Goal: Communication & Community: Answer question/provide support

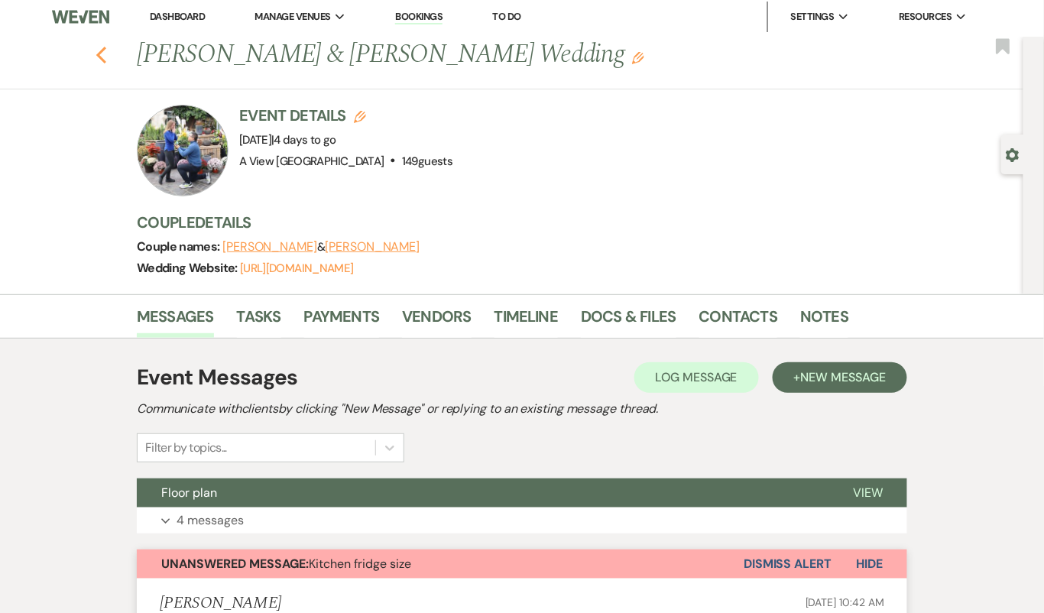
click at [106, 50] on icon "Previous" at bounding box center [101, 55] width 11 height 18
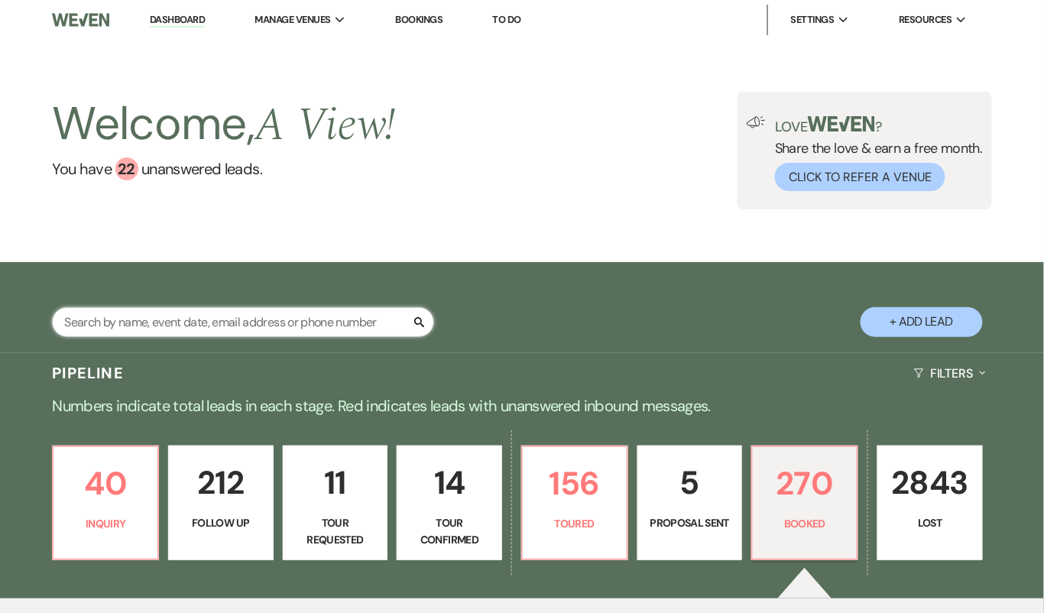
click at [177, 320] on input "text" at bounding box center [243, 322] width 382 height 30
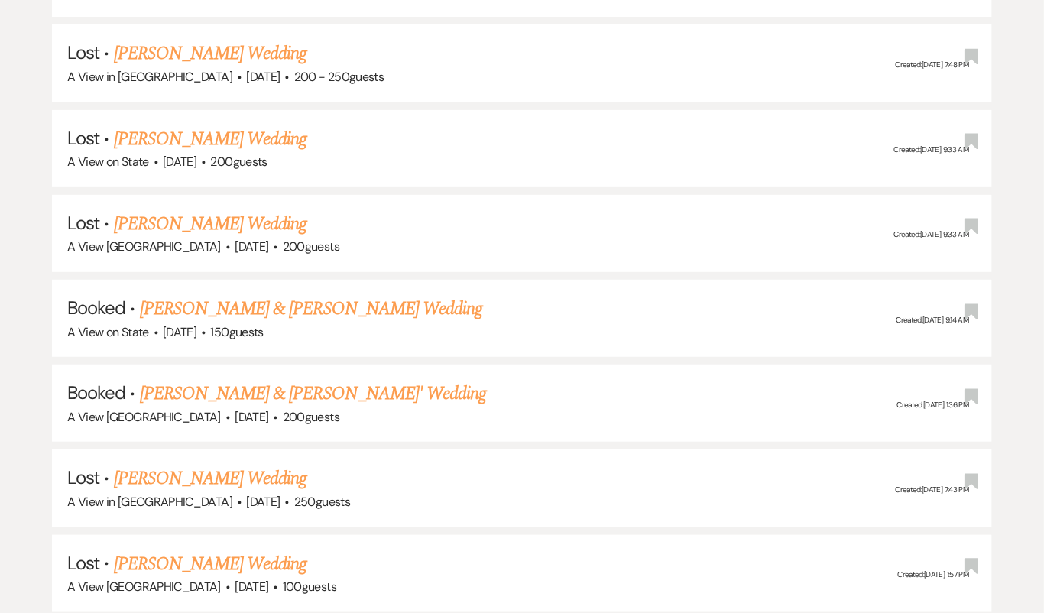
scroll to position [1728, 0]
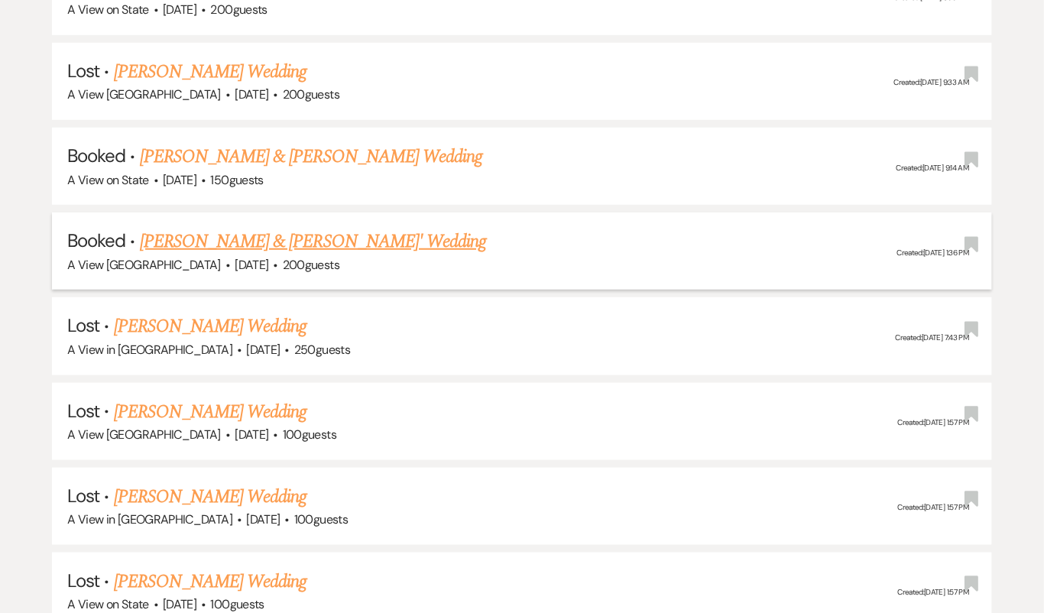
type input "[PERSON_NAME]"
click at [313, 229] on link "[PERSON_NAME] & [PERSON_NAME]' Wedding" at bounding box center [313, 242] width 347 height 28
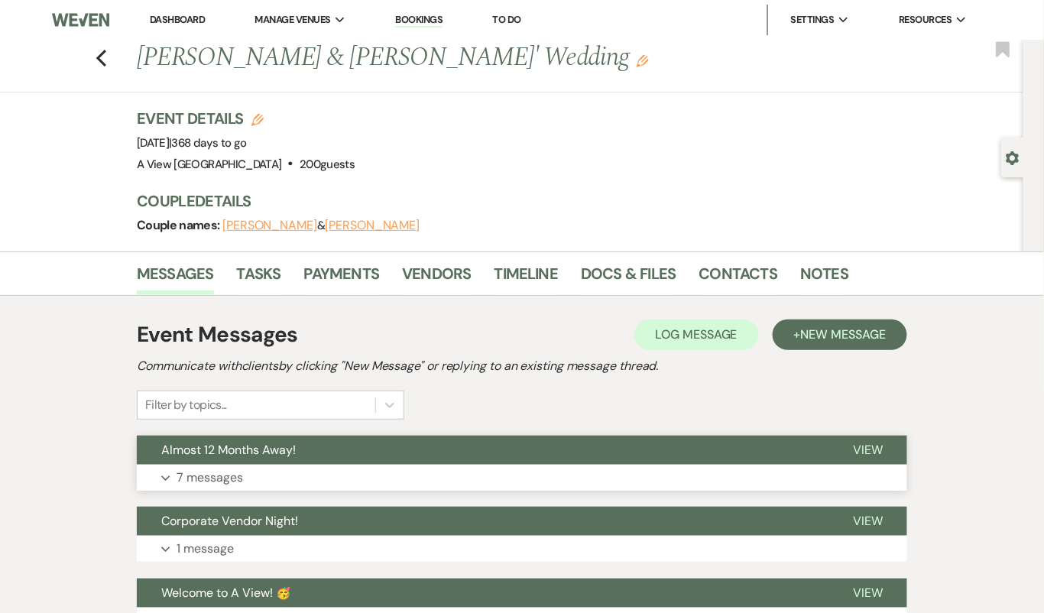
click at [308, 453] on button "Almost 12 Months Away!" at bounding box center [483, 450] width 692 height 29
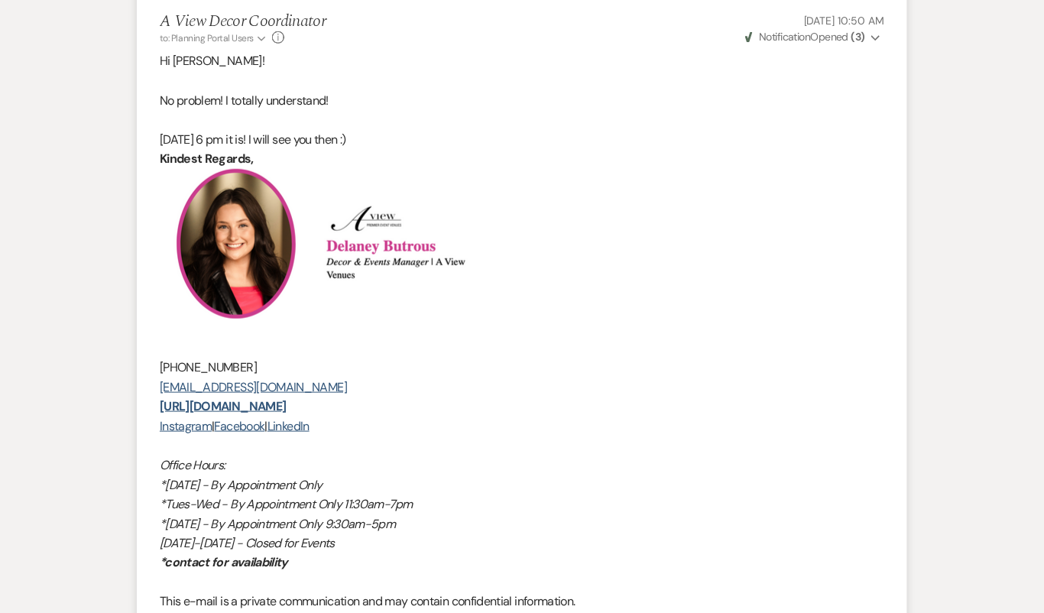
scroll to position [3532, 0]
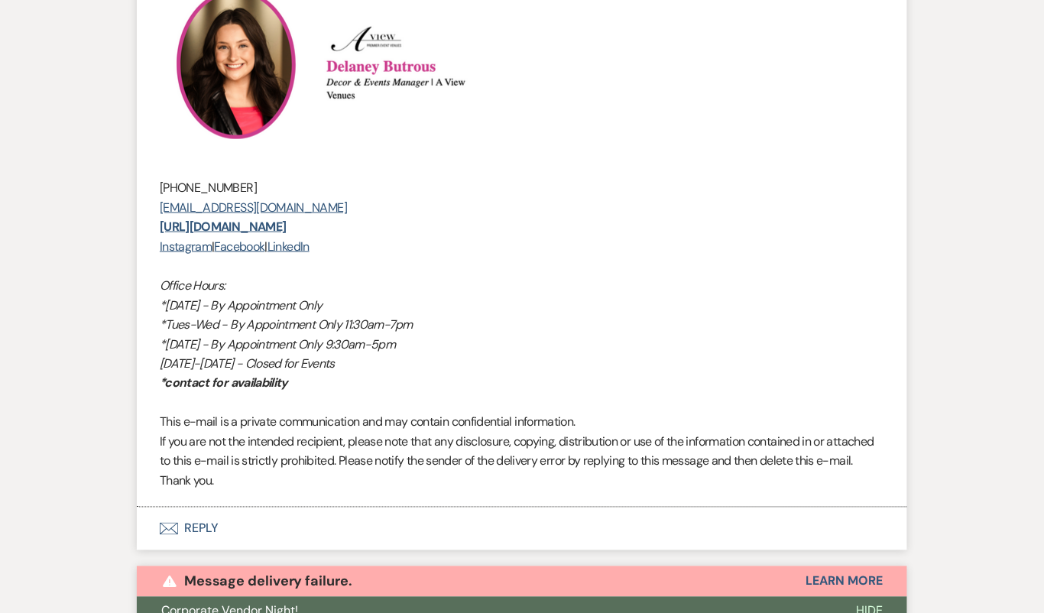
click at [293, 537] on button "Envelope Reply" at bounding box center [522, 529] width 771 height 43
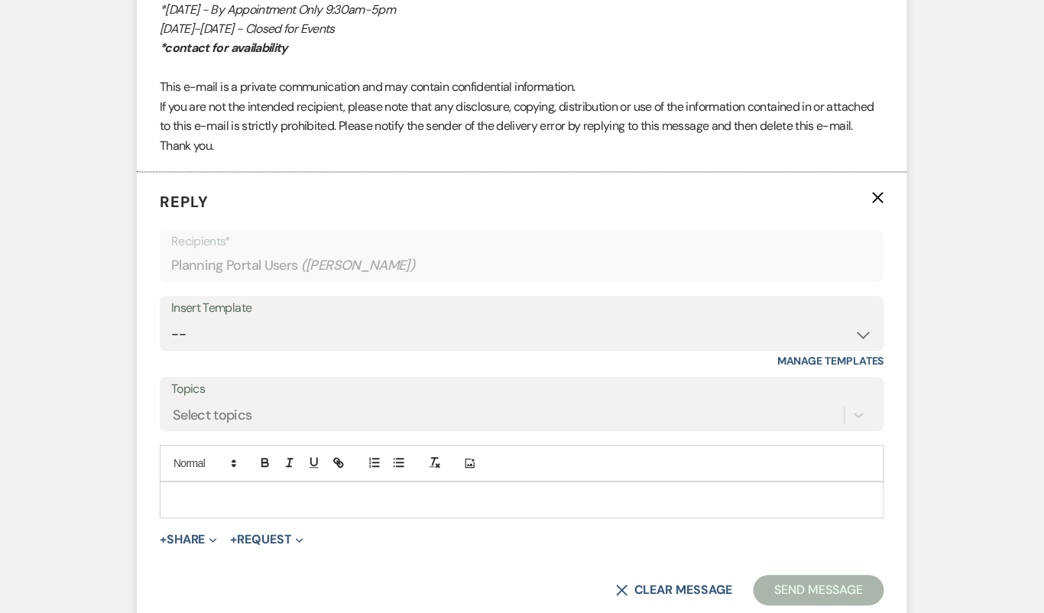
scroll to position [3877, 0]
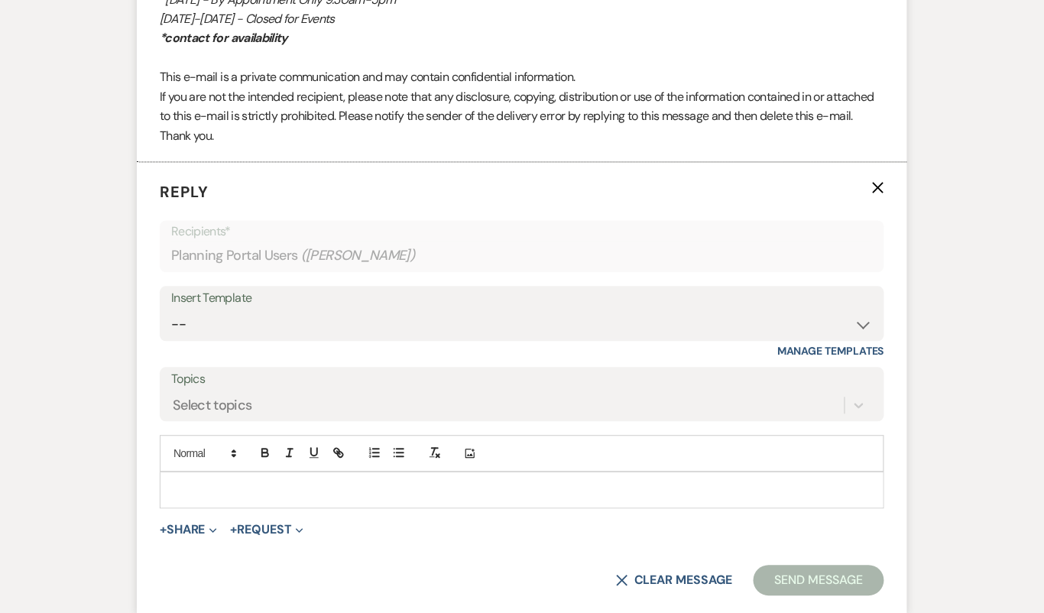
click at [291, 502] on div at bounding box center [522, 490] width 725 height 37
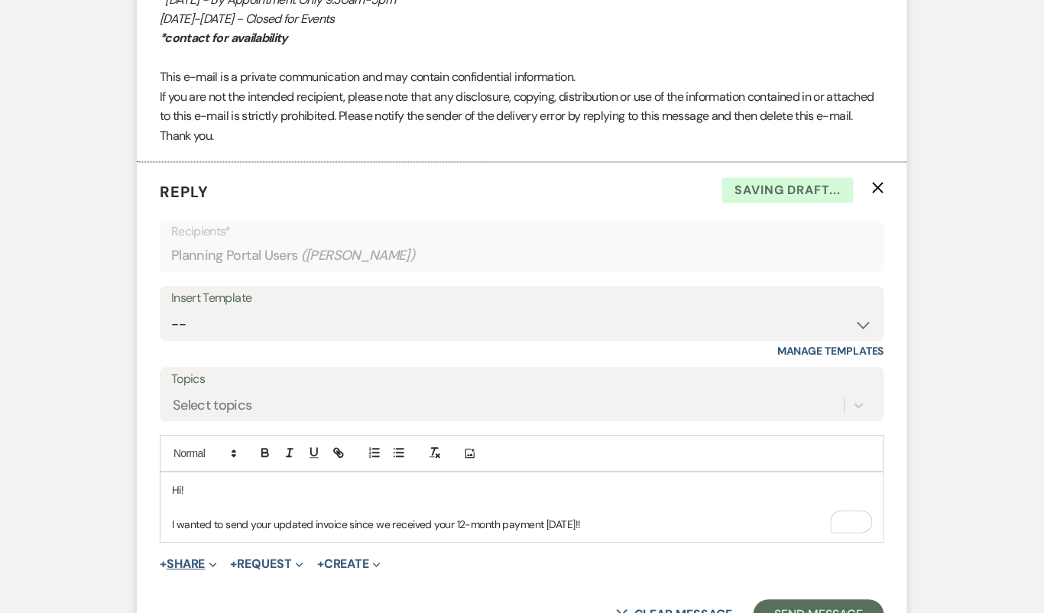
click at [186, 565] on button "+ Share Expand" at bounding box center [188, 565] width 57 height 12
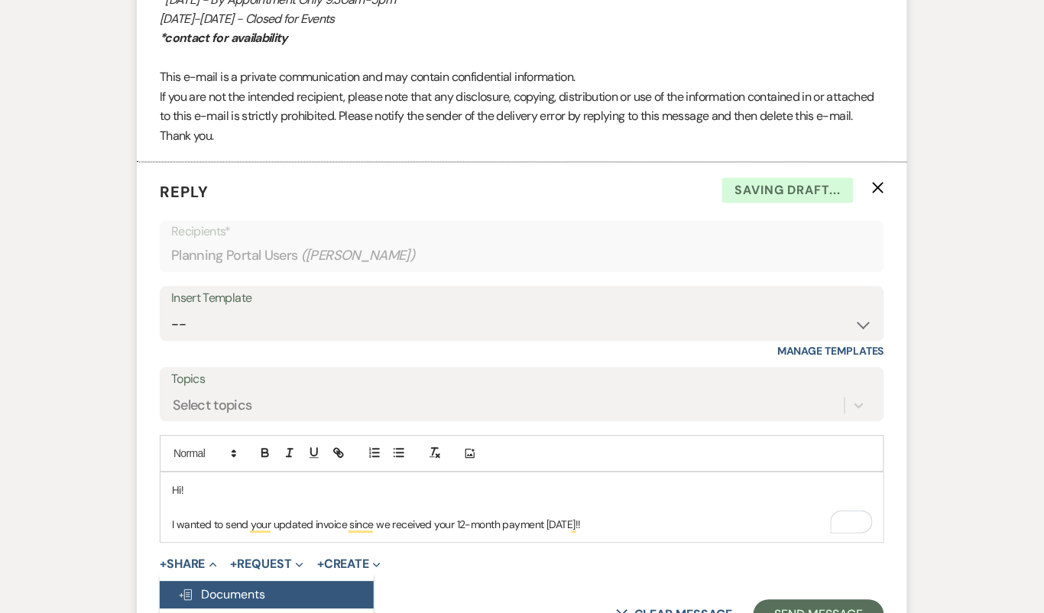
click at [213, 588] on span "Doc Upload Documents" at bounding box center [221, 595] width 87 height 16
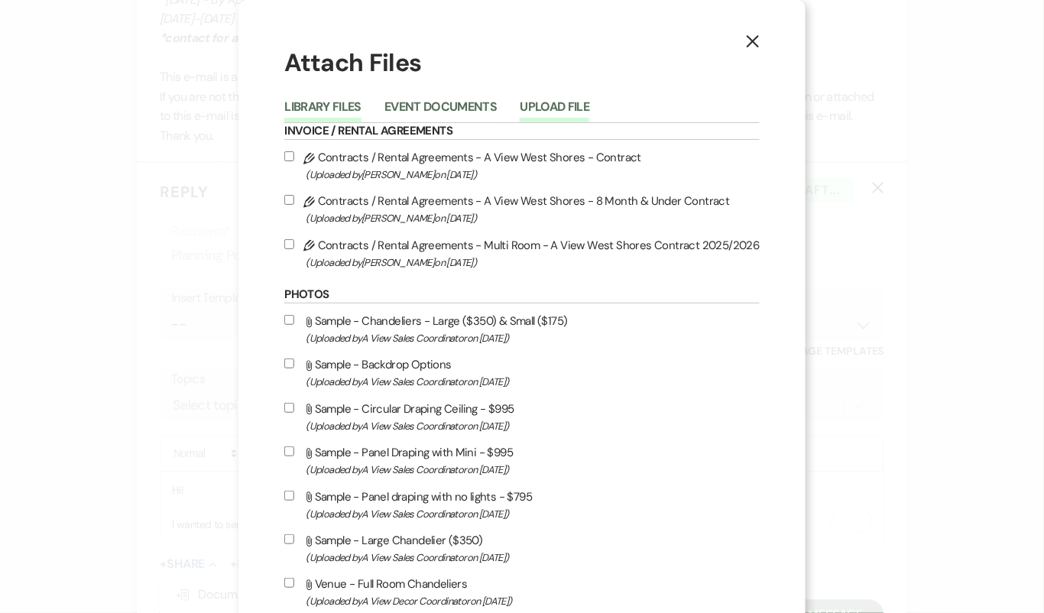
click at [574, 112] on button "Upload File" at bounding box center [555, 111] width 70 height 21
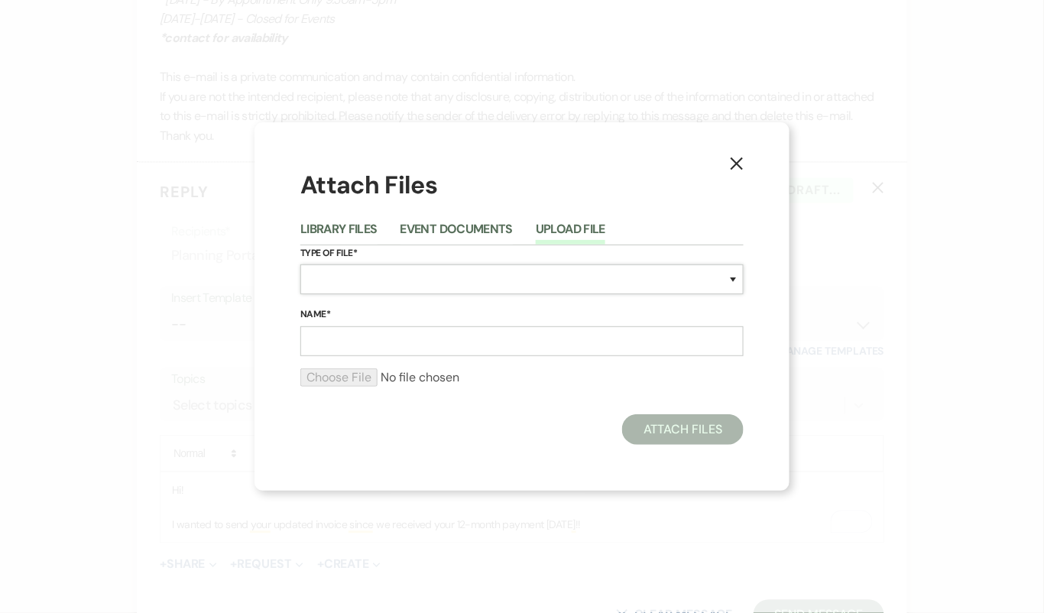
click at [417, 282] on select "Special Event Insurance Vendor Certificate of Insurance Contracts / Rental Agre…" at bounding box center [521, 279] width 443 height 30
click at [436, 342] on input "Name*" at bounding box center [521, 341] width 443 height 30
click at [414, 282] on select "Special Event Insurance Vendor Certificate of Insurance Contracts / Rental Agre…" at bounding box center [521, 279] width 443 height 30
select select "22"
click at [397, 347] on input "Name*" at bounding box center [521, 341] width 443 height 30
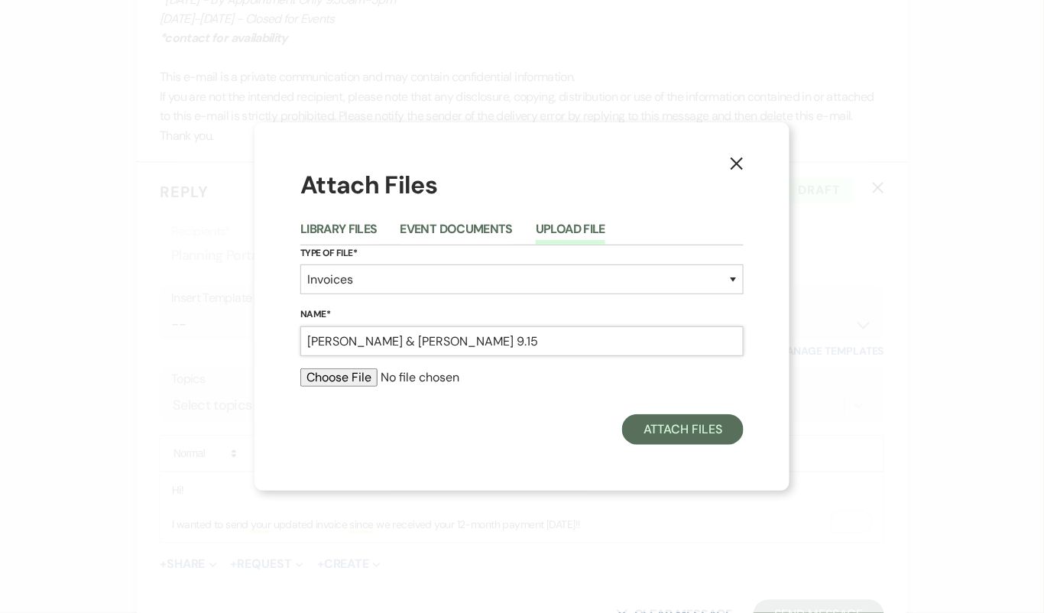
type input "[PERSON_NAME] & [PERSON_NAME] 9.15"
click at [354, 386] on input "file" at bounding box center [521, 377] width 443 height 18
type input "C:\fakepath\job_invoice_1239914.pdf"
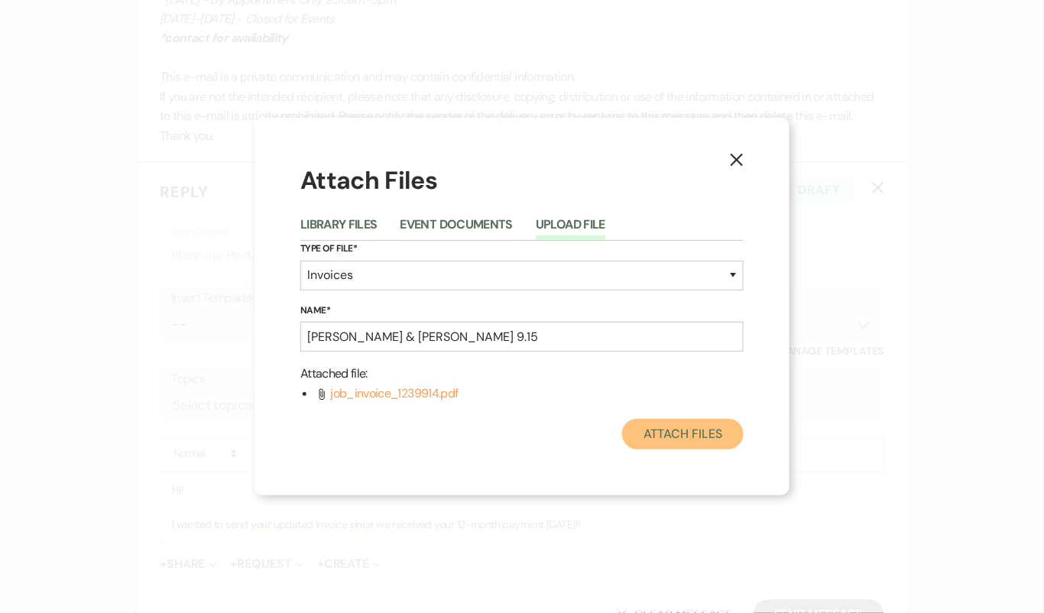
click at [700, 430] on button "Attach Files" at bounding box center [683, 434] width 122 height 31
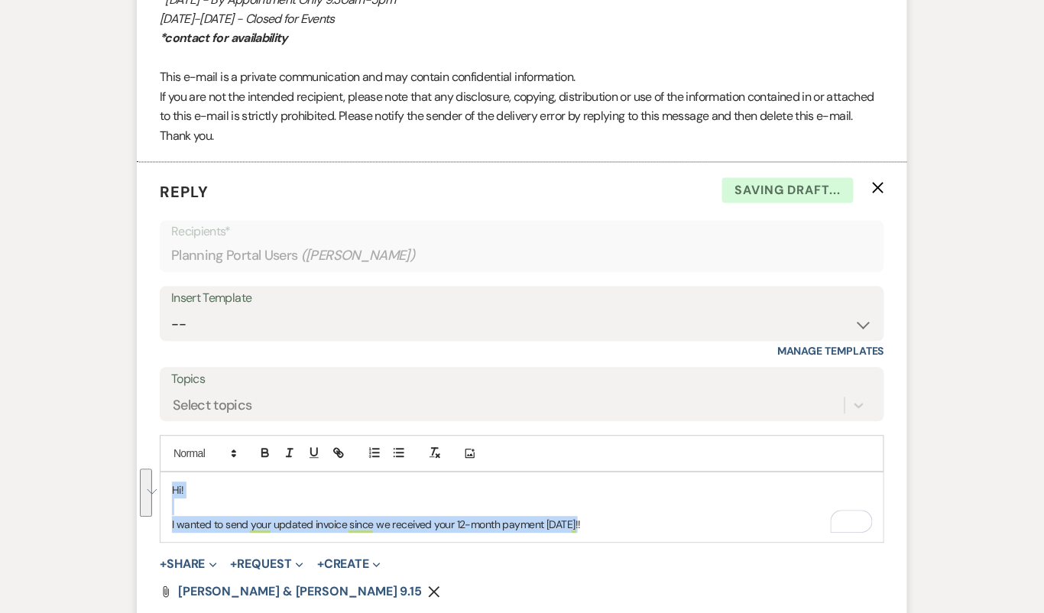
drag, startPoint x: 612, startPoint y: 518, endPoint x: 189, endPoint y: 462, distance: 427.2
click at [189, 462] on div "Add Photo Hi! I wanted to send your updated invoice since we received your 12-m…" at bounding box center [522, 490] width 725 height 108
copy div "Hi! I wanted to send your updated invoice since we received your 12-month payme…"
click at [393, 311] on select "-- Tour Confirmation Contract (Pre-Booked Leads) Out of office Inquiry Email Al…" at bounding box center [522, 325] width 702 height 30
select select "4160"
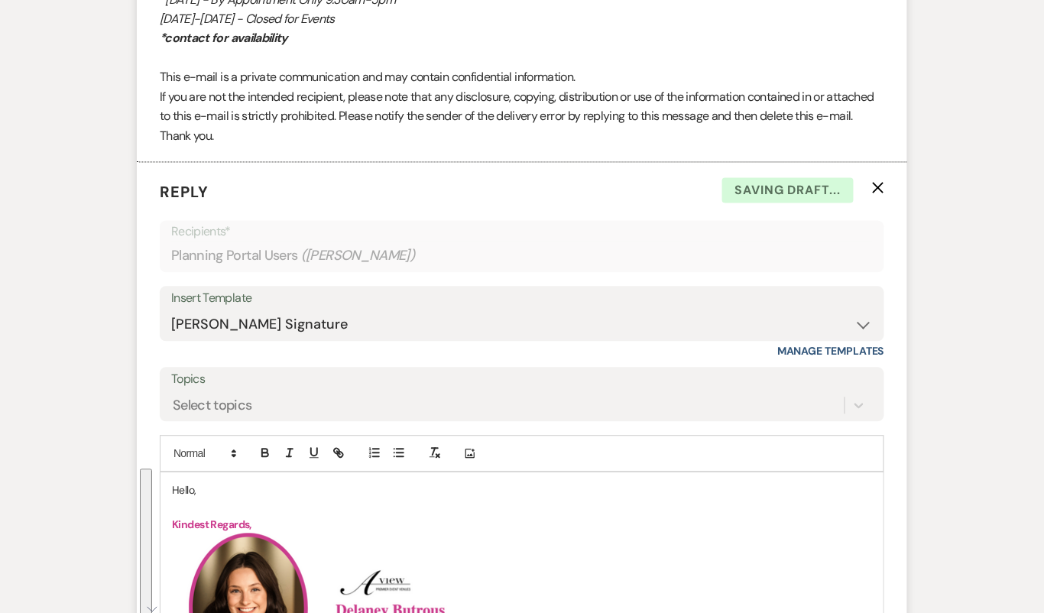
click at [183, 482] on p "Hello," at bounding box center [522, 490] width 700 height 17
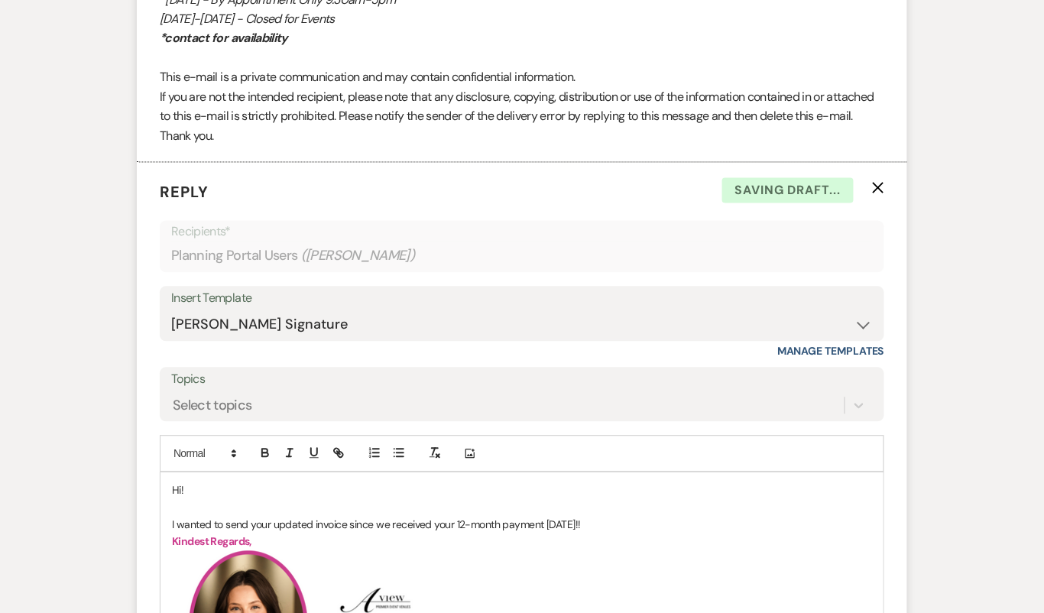
click at [196, 482] on p "Hi!" at bounding box center [522, 490] width 700 height 17
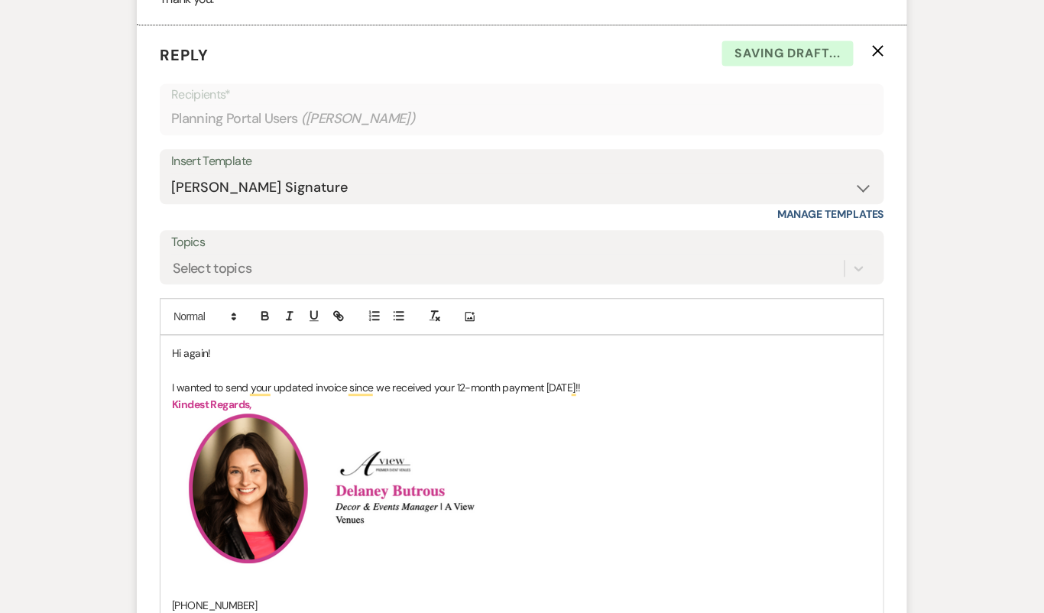
scroll to position [4012, 0]
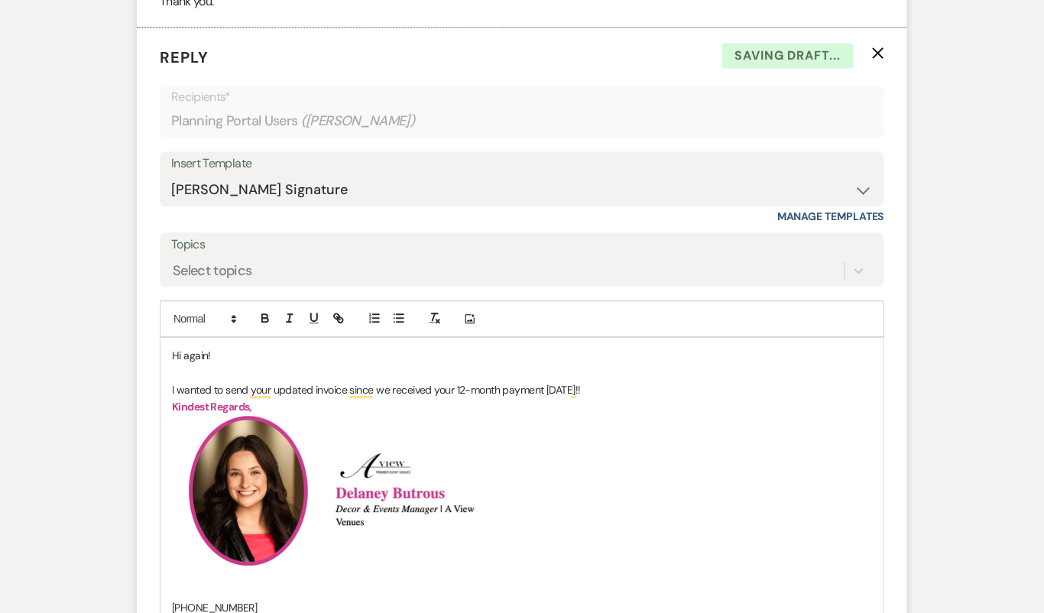
click at [597, 384] on p "I wanted to send your updated invoice since we received your 12-month payment […" at bounding box center [522, 389] width 700 height 17
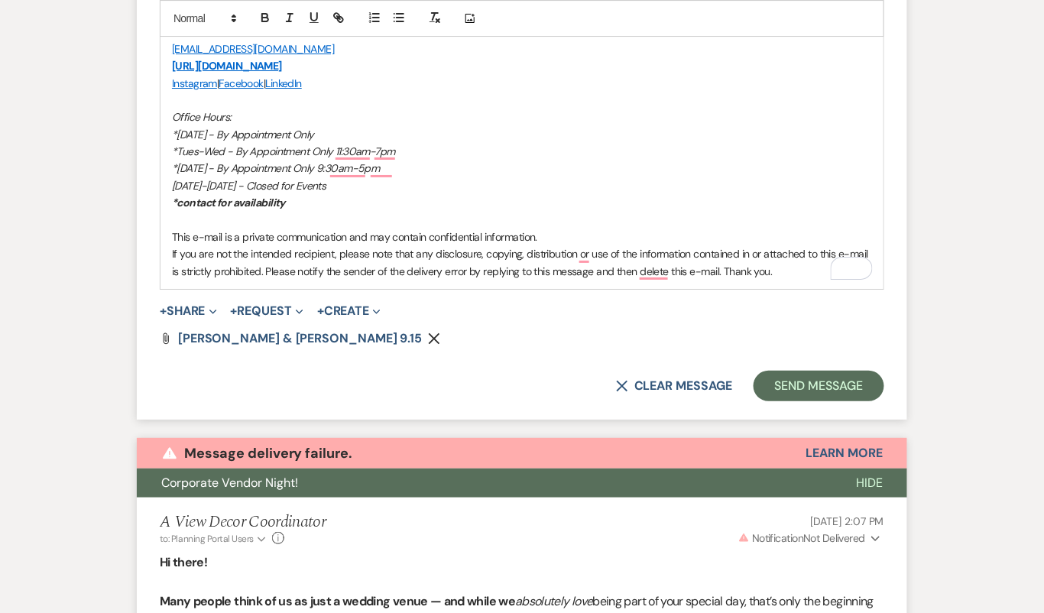
scroll to position [4586, 0]
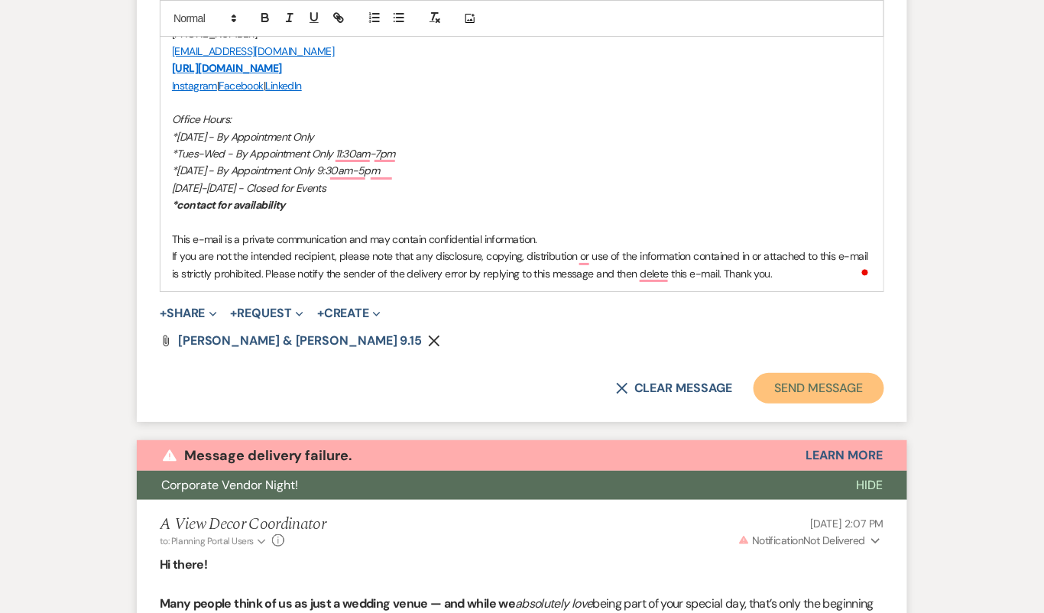
click at [852, 385] on button "Send Message" at bounding box center [819, 388] width 131 height 31
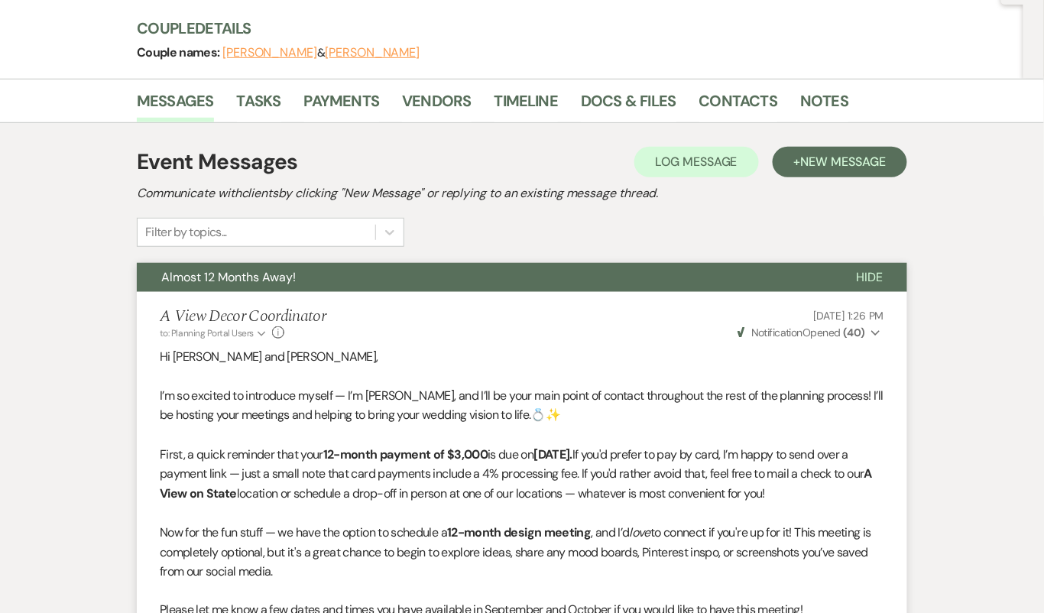
scroll to position [0, 0]
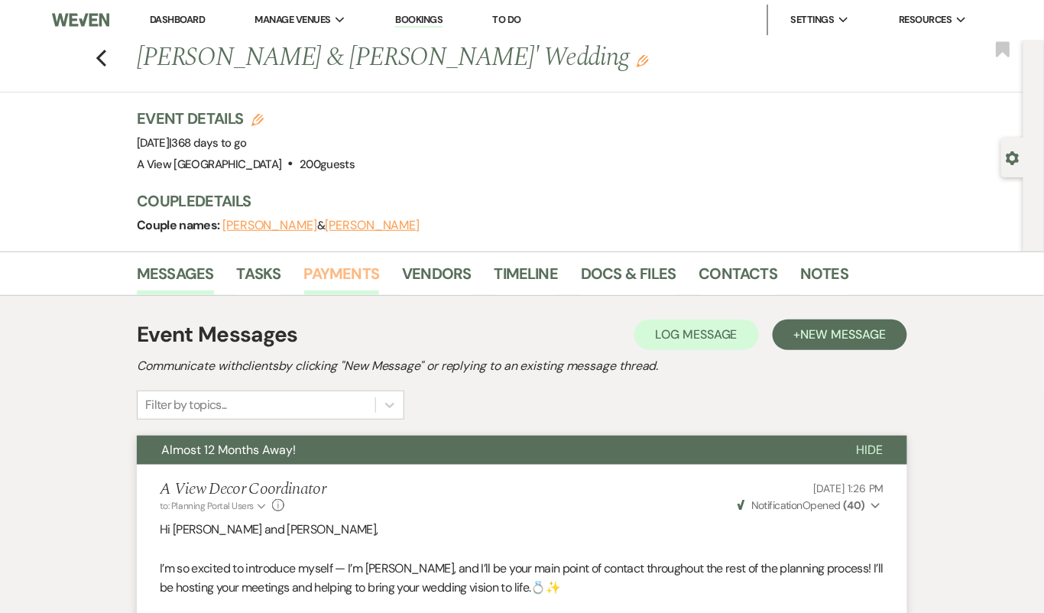
click at [354, 264] on link "Payments" at bounding box center [342, 278] width 76 height 34
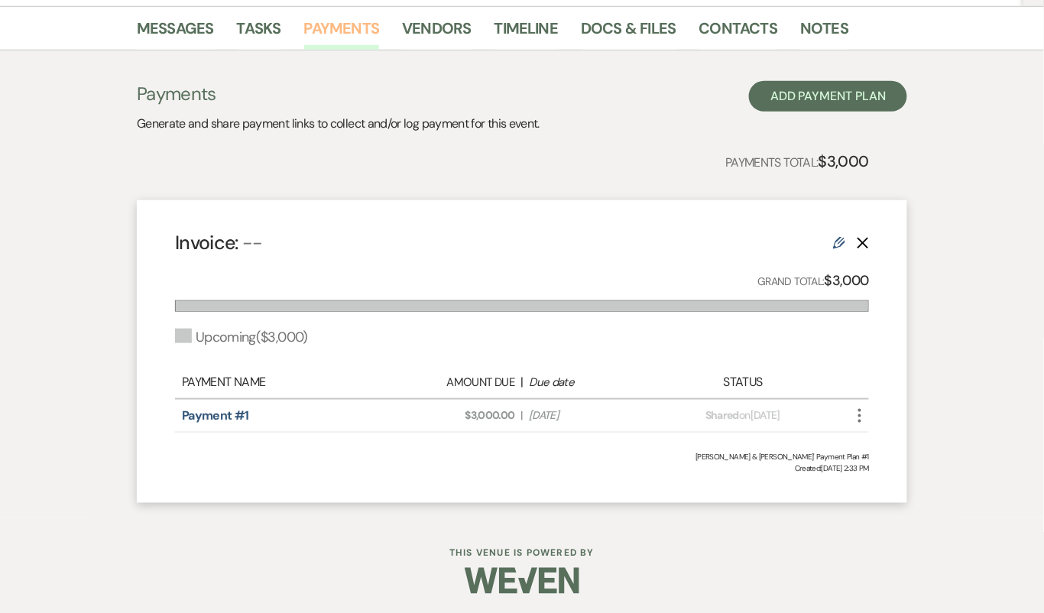
scroll to position [245, 0]
click at [861, 414] on use "button" at bounding box center [859, 417] width 3 height 14
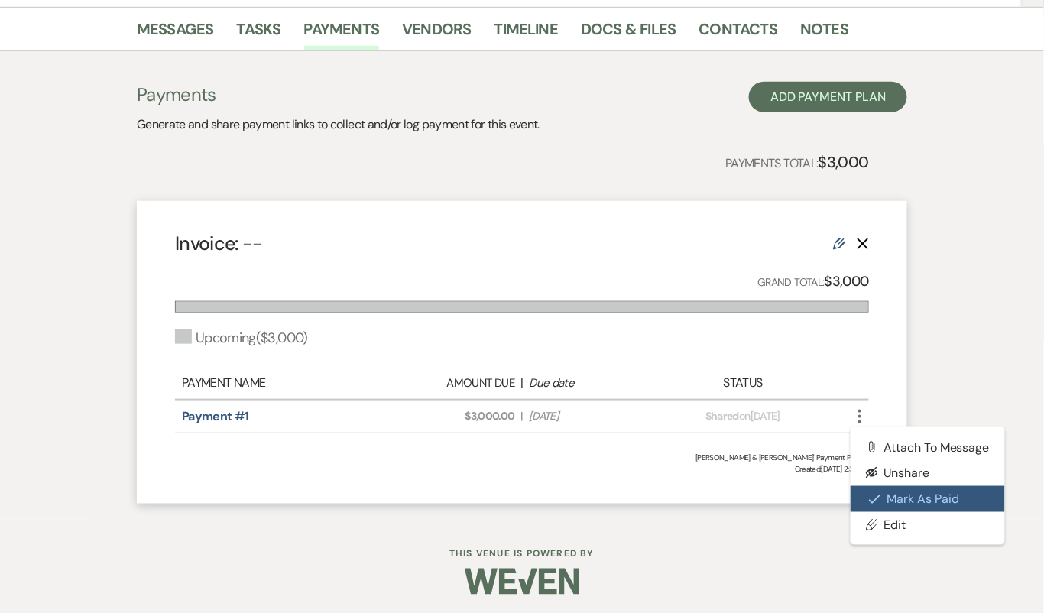
click at [881, 505] on button "Check [PERSON_NAME] [PERSON_NAME] as Paid" at bounding box center [928, 499] width 154 height 26
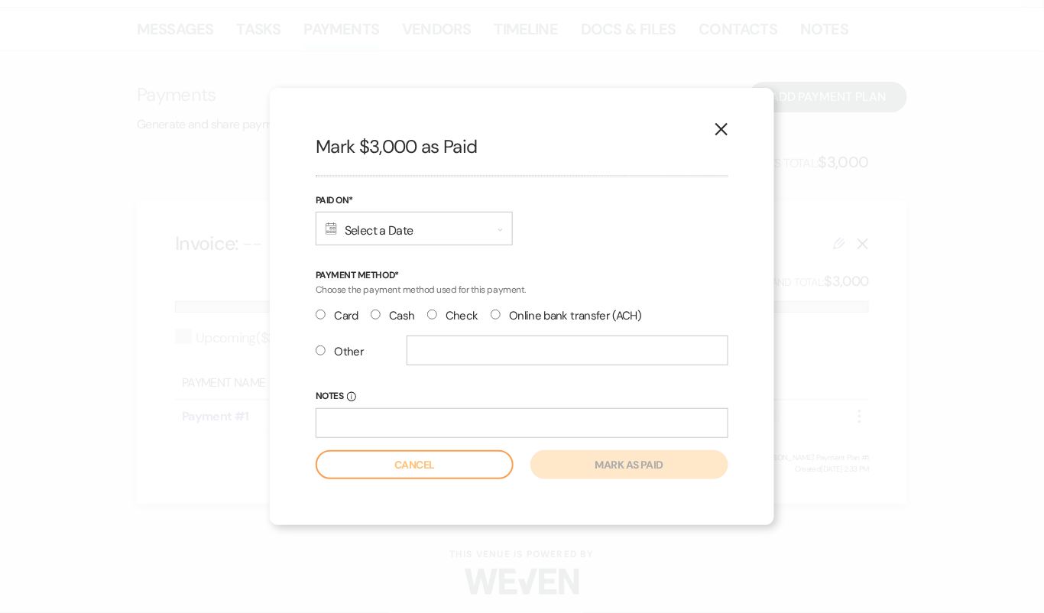
click at [458, 317] on label "Check" at bounding box center [452, 316] width 51 height 21
click at [437, 317] on input "Check" at bounding box center [432, 315] width 10 height 10
radio input "true"
click at [446, 229] on div "Calendar Select a Date Expand" at bounding box center [414, 229] width 197 height 34
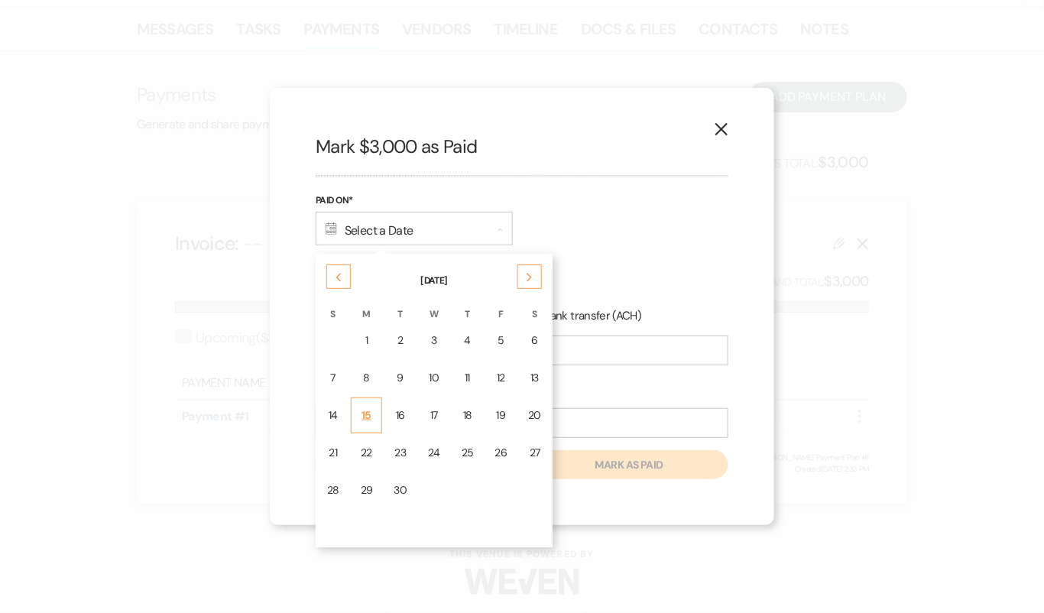
click at [363, 412] on div "15" at bounding box center [367, 415] width 12 height 16
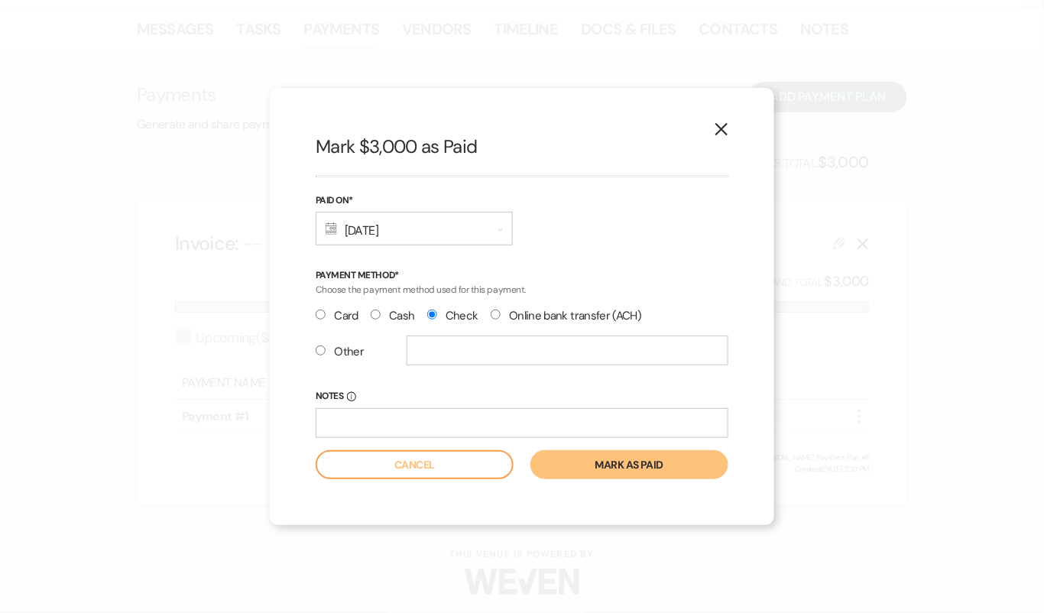
click at [592, 455] on button "Mark as paid" at bounding box center [629, 464] width 198 height 29
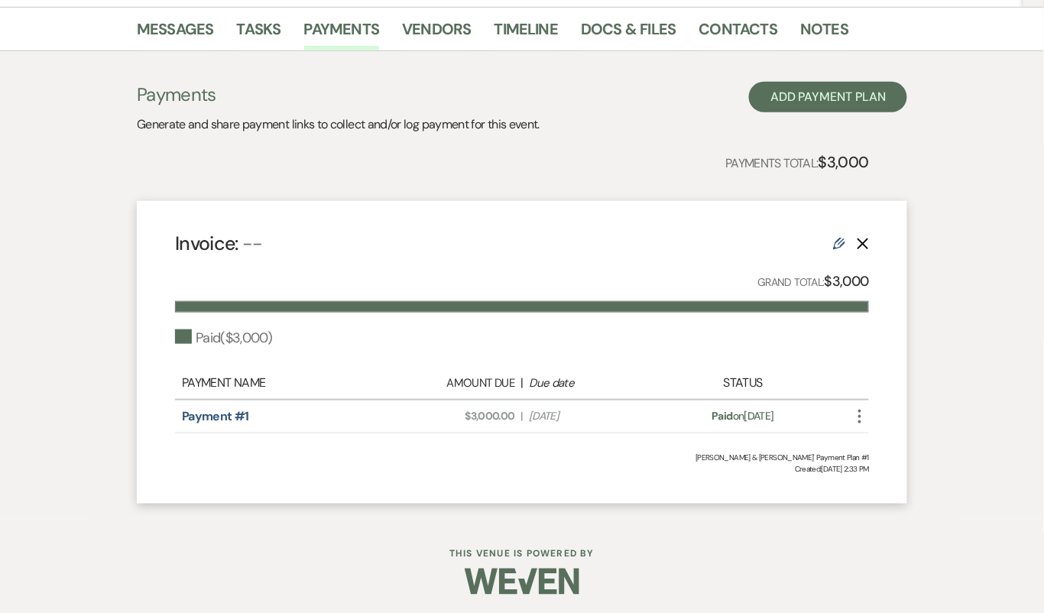
scroll to position [0, 0]
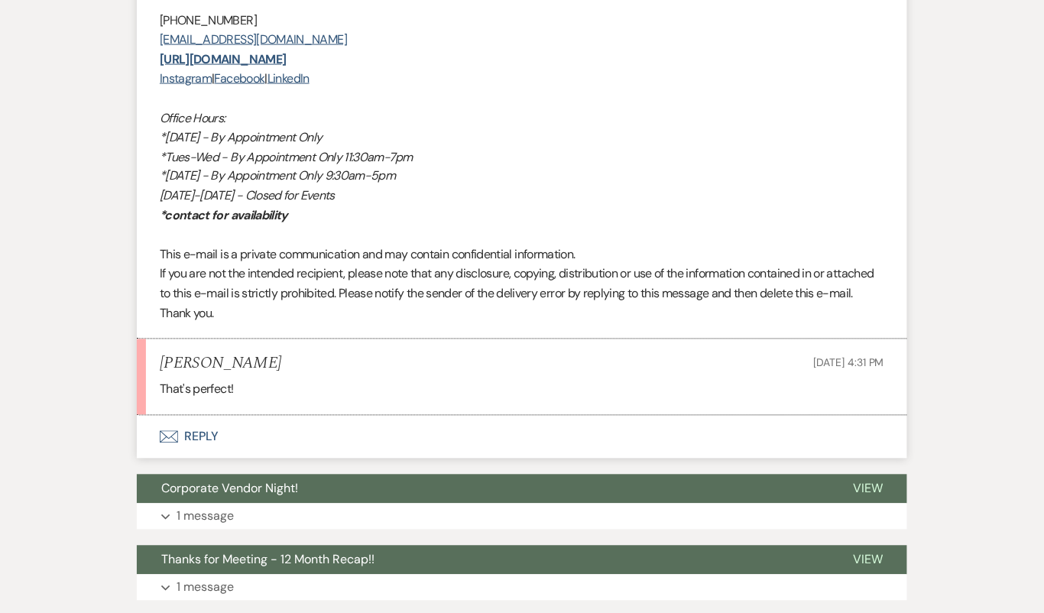
scroll to position [2177, 0]
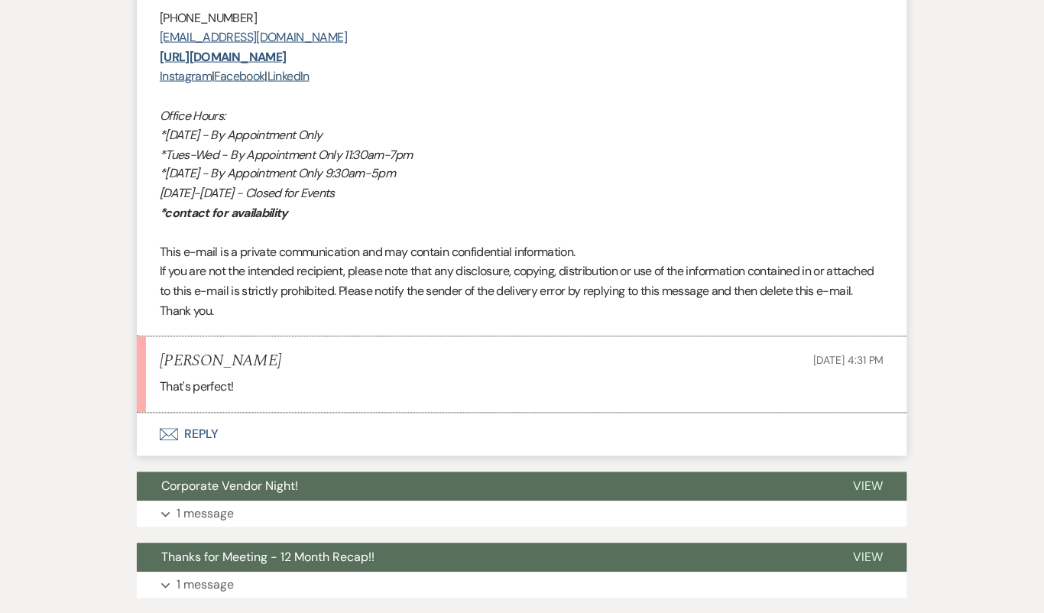
click at [344, 453] on button "Envelope Reply" at bounding box center [522, 435] width 771 height 43
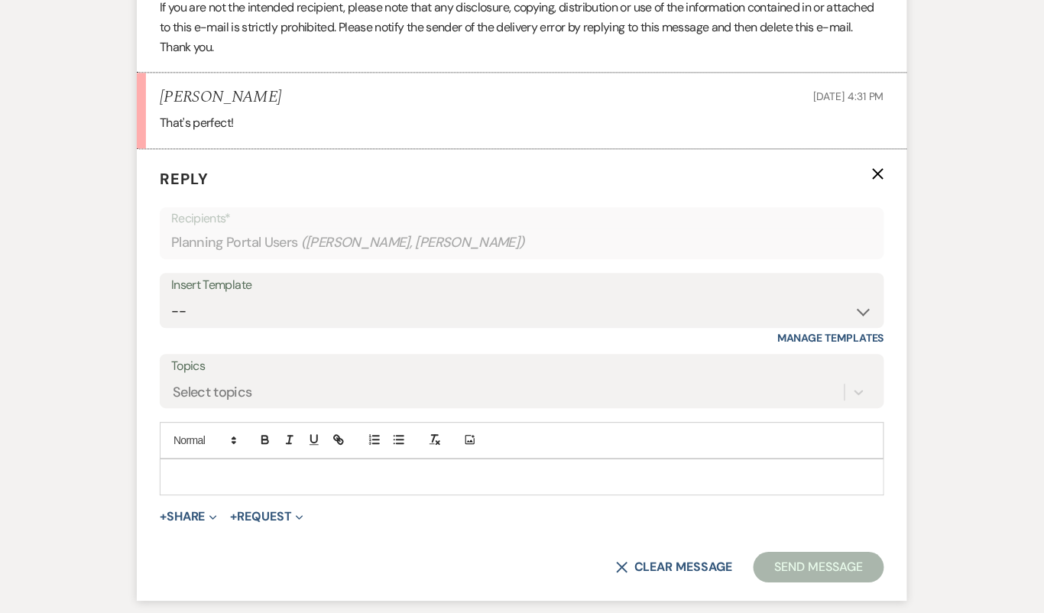
scroll to position [2442, 0]
click at [336, 494] on div at bounding box center [522, 476] width 723 height 35
click at [404, 326] on select "-- Tour Confirmation Contract (Pre-Booked Leads) Out of office Inquiry Email Al…" at bounding box center [522, 311] width 702 height 30
select select "4160"
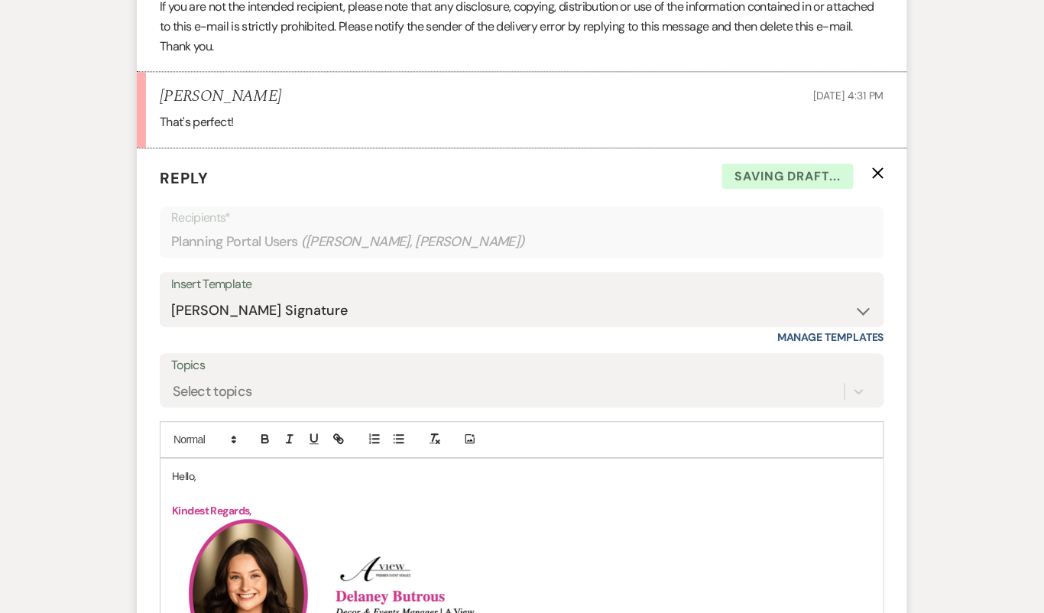
click at [200, 485] on p "Hello," at bounding box center [522, 476] width 700 height 17
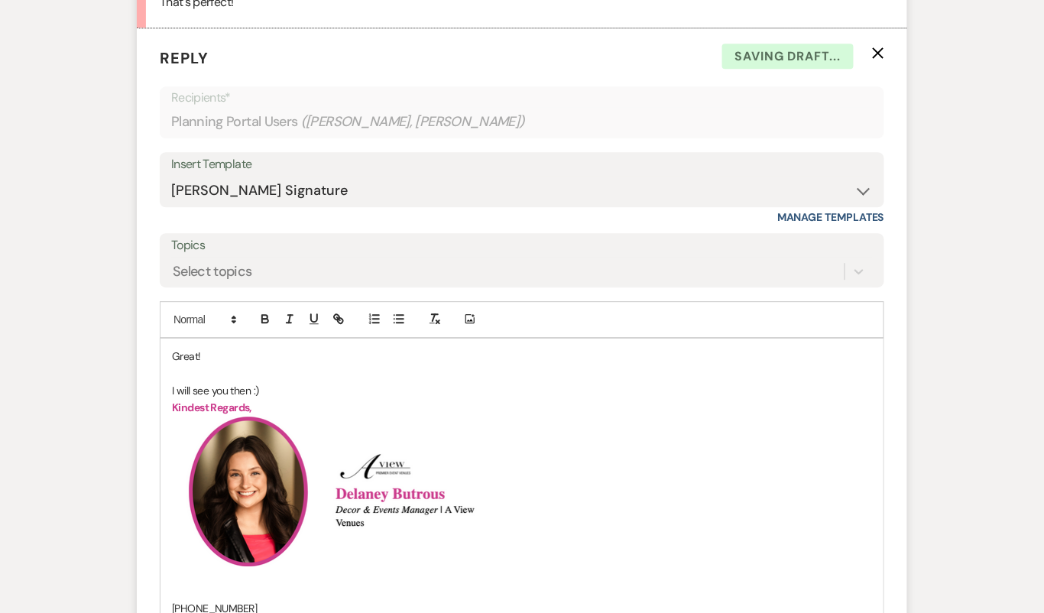
scroll to position [2563, 0]
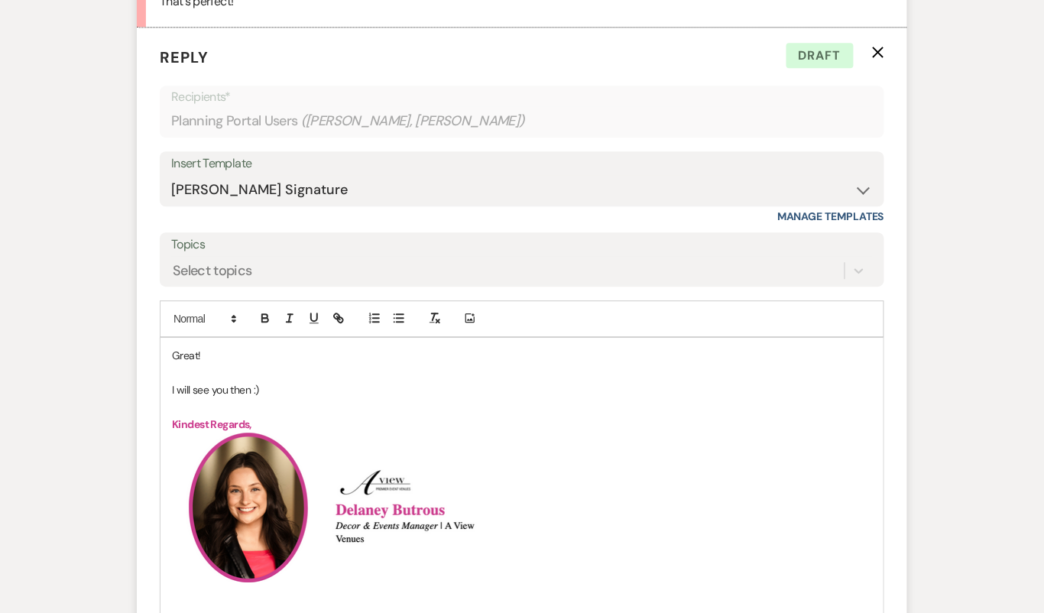
click at [333, 381] on p "To enrich screen reader interactions, please activate Accessibility in Grammarl…" at bounding box center [522, 372] width 700 height 17
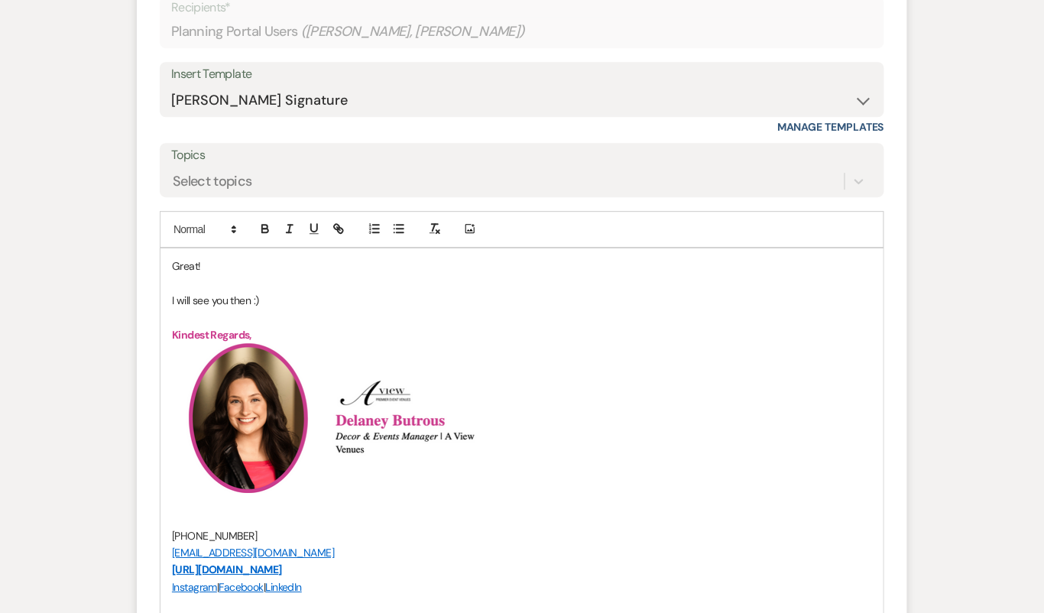
scroll to position [2650, 0]
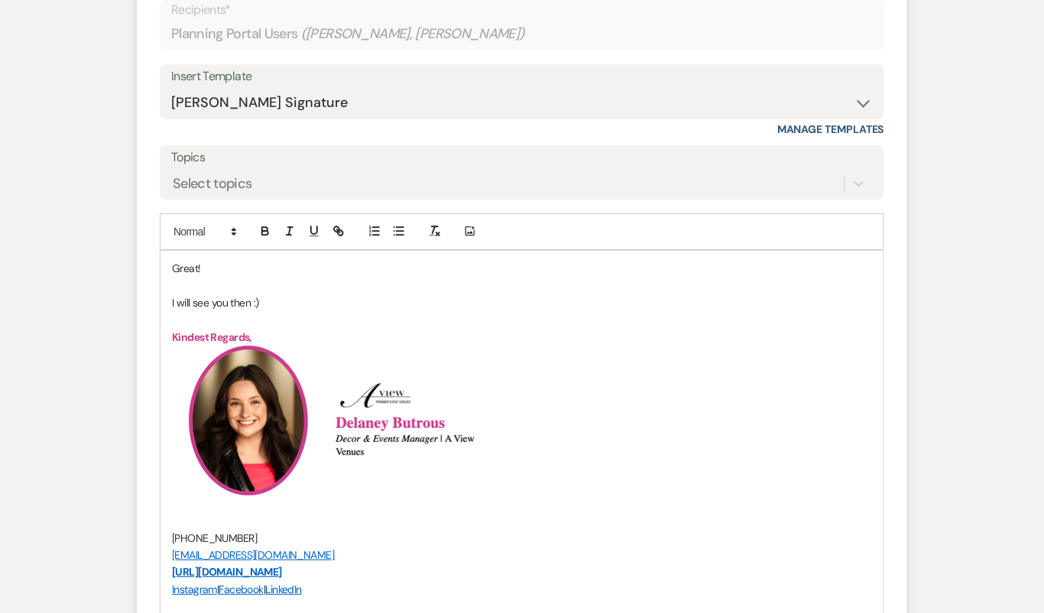
click at [279, 328] on p "To enrich screen reader interactions, please activate Accessibility in Grammarl…" at bounding box center [522, 319] width 700 height 17
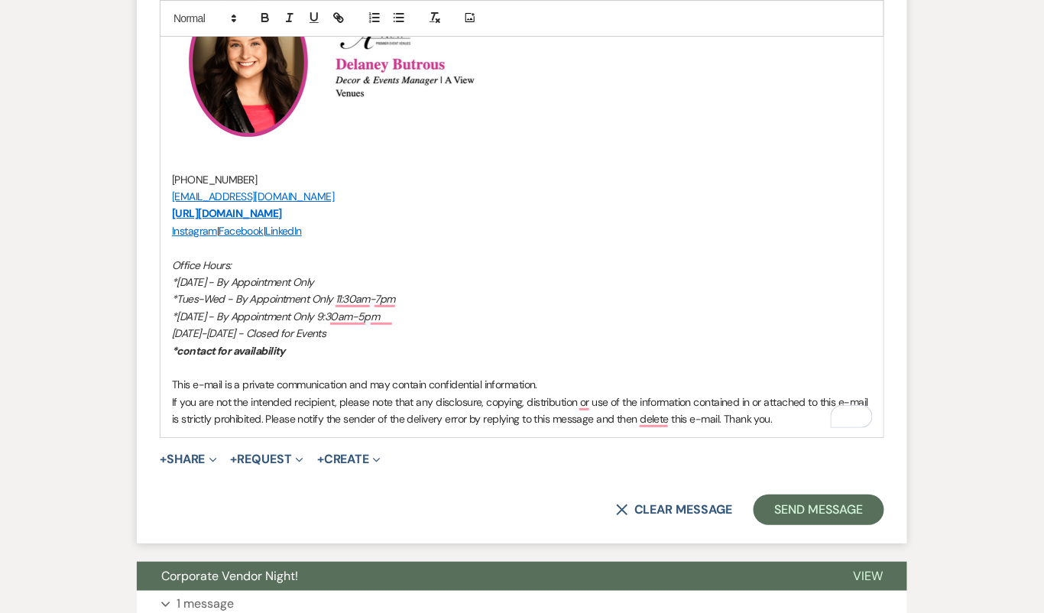
scroll to position [3051, 0]
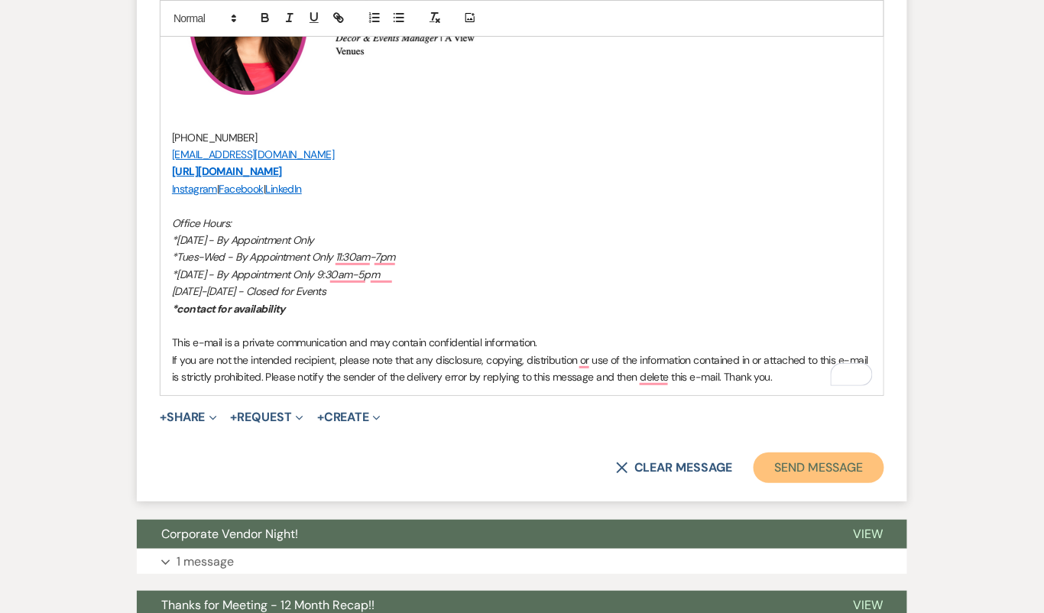
click at [805, 483] on button "Send Message" at bounding box center [819, 468] width 131 height 31
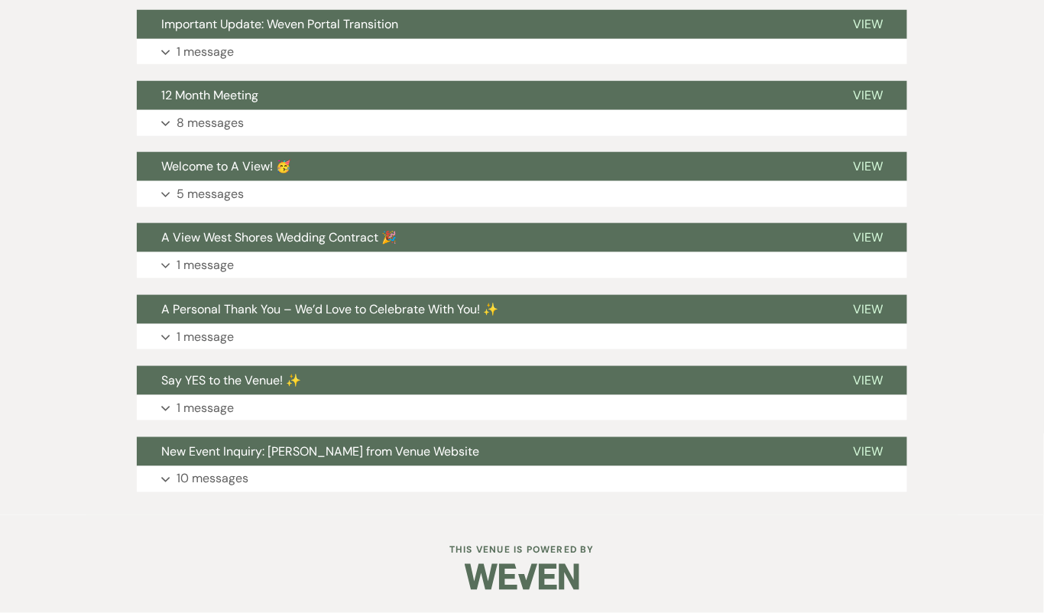
scroll to position [3467, 0]
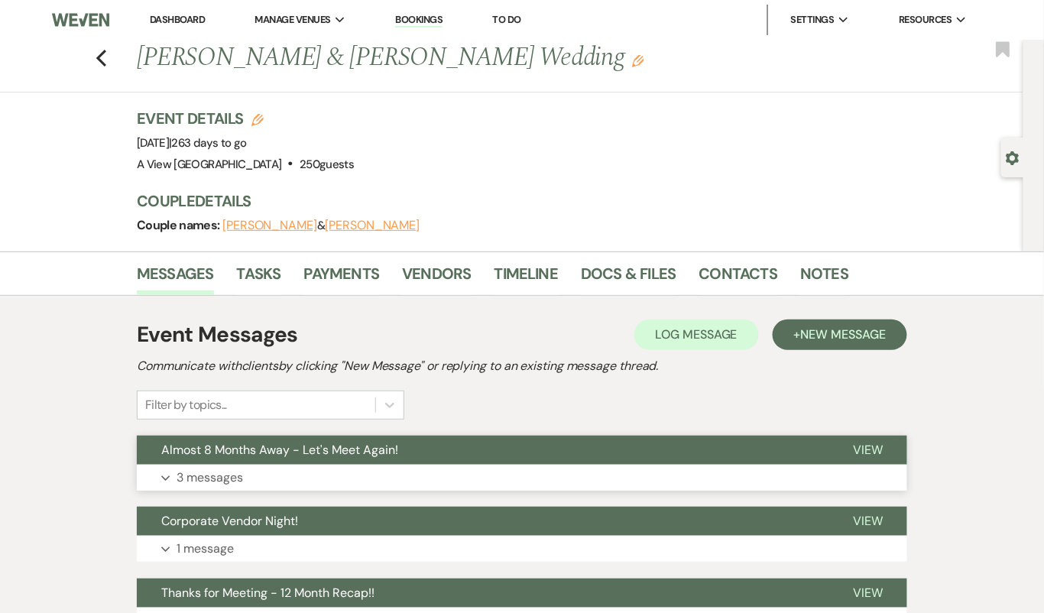
click at [609, 460] on button "Almost 8 Months Away - Let's Meet Again!" at bounding box center [483, 450] width 692 height 29
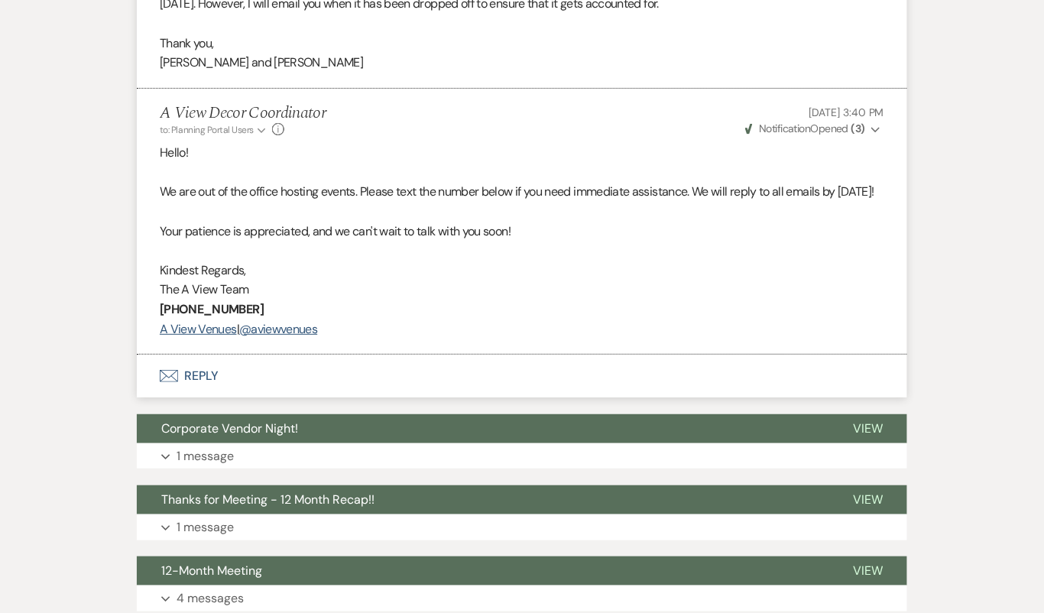
scroll to position [1552, 0]
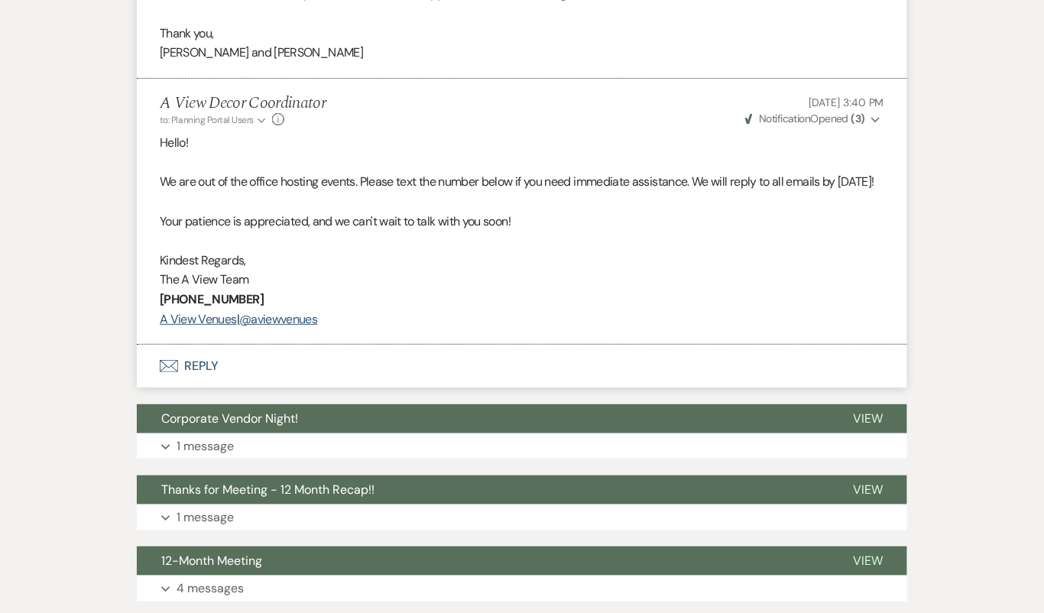
click at [615, 381] on button "Envelope Reply" at bounding box center [522, 366] width 771 height 43
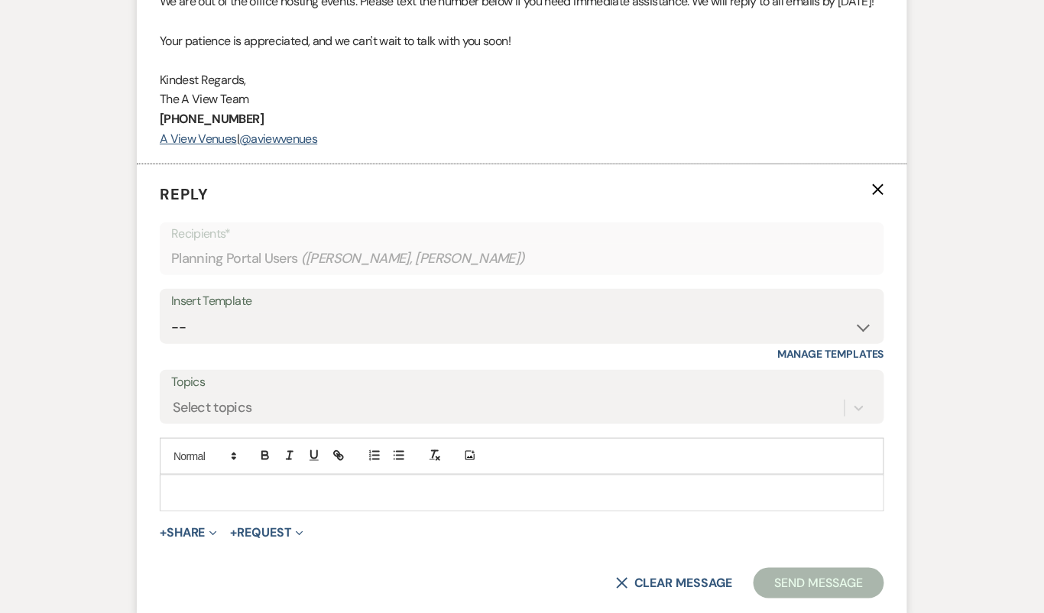
scroll to position [1921, 0]
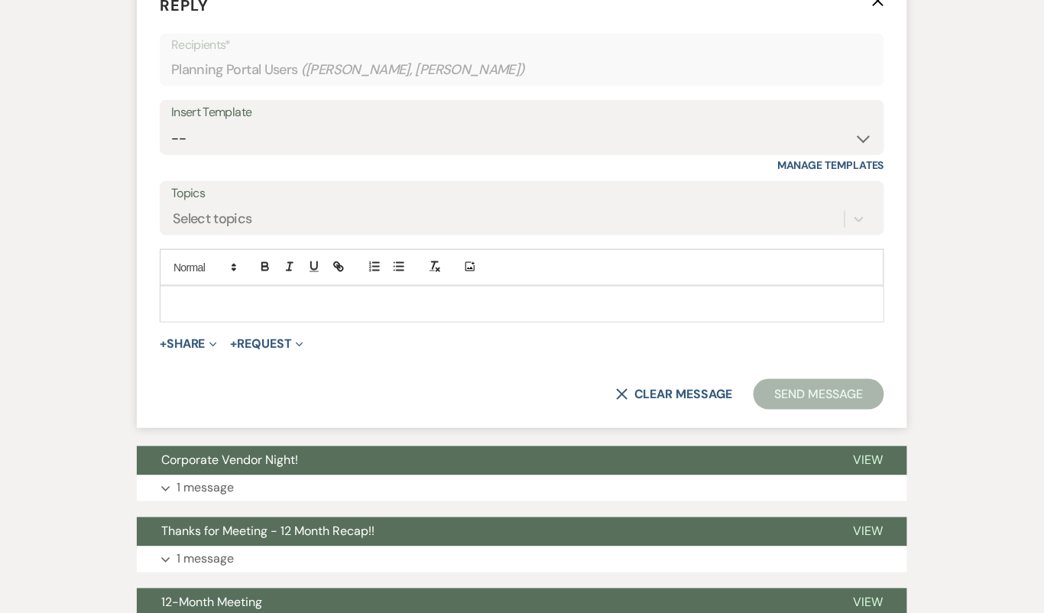
click at [585, 313] on p at bounding box center [522, 304] width 700 height 17
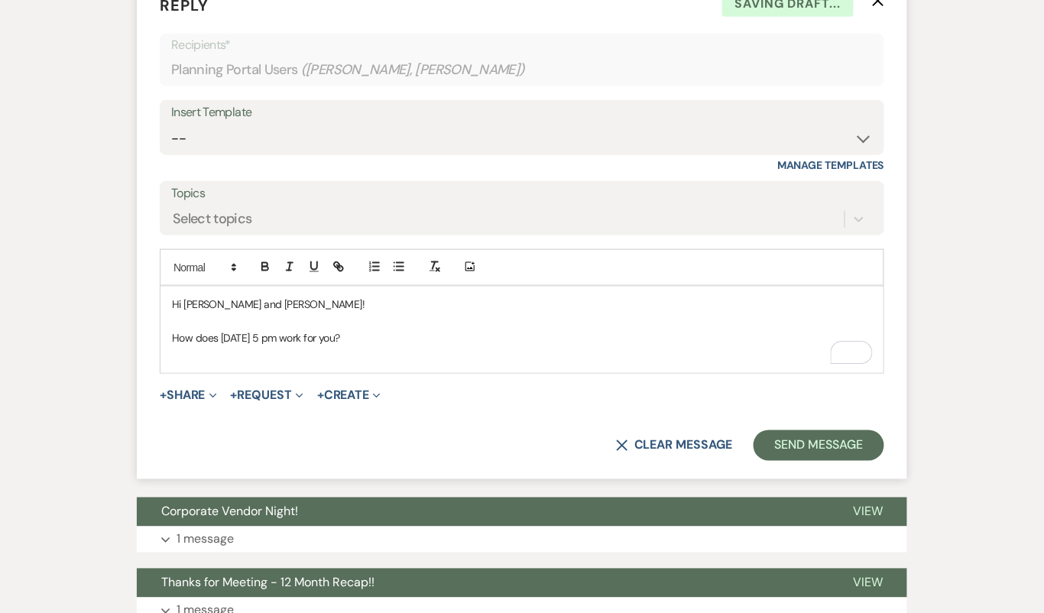
click at [316, 374] on div "Hi Hadley and Lane! How does October 27th at 5 pm work for you?" at bounding box center [522, 330] width 723 height 87
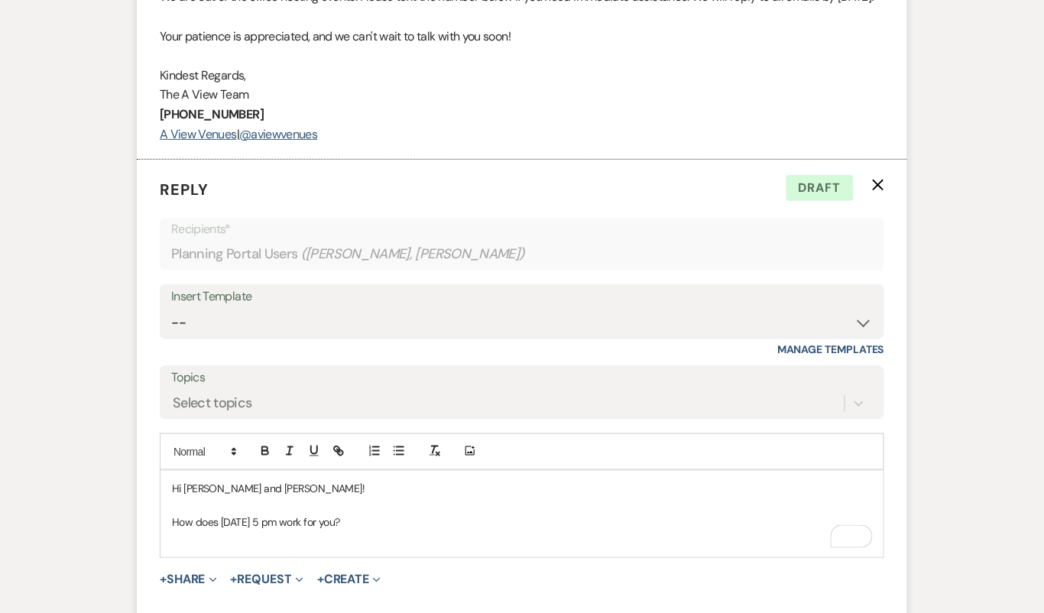
scroll to position [1742, 0]
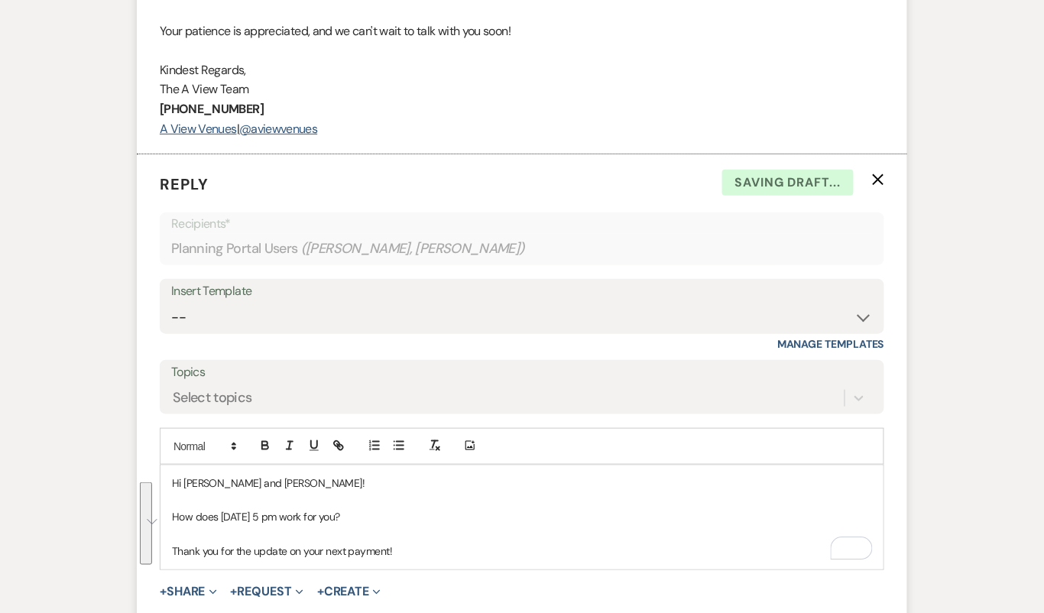
drag, startPoint x: 434, startPoint y: 570, endPoint x: 82, endPoint y: 449, distance: 372.8
copy div "Hi Hadley and Lane! How does October 27th at 5 pm work for you? Thank you for t…"
click at [261, 333] on select "-- Tour Confirmation Contract (Pre-Booked Leads) Out of office Inquiry Email Al…" at bounding box center [522, 318] width 702 height 30
select select "4160"
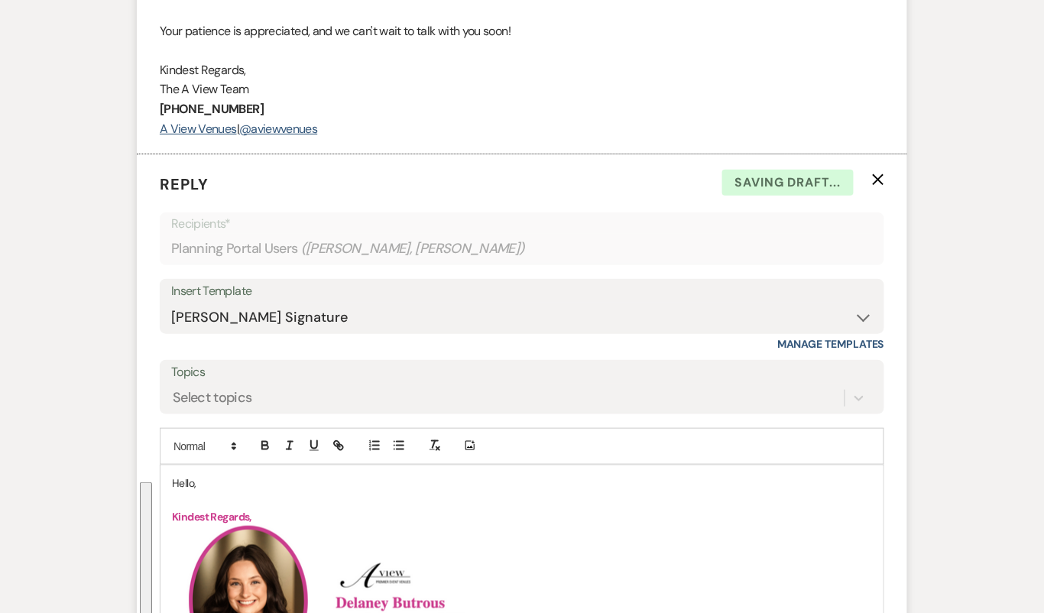
click at [172, 492] on p "Hello," at bounding box center [522, 483] width 700 height 17
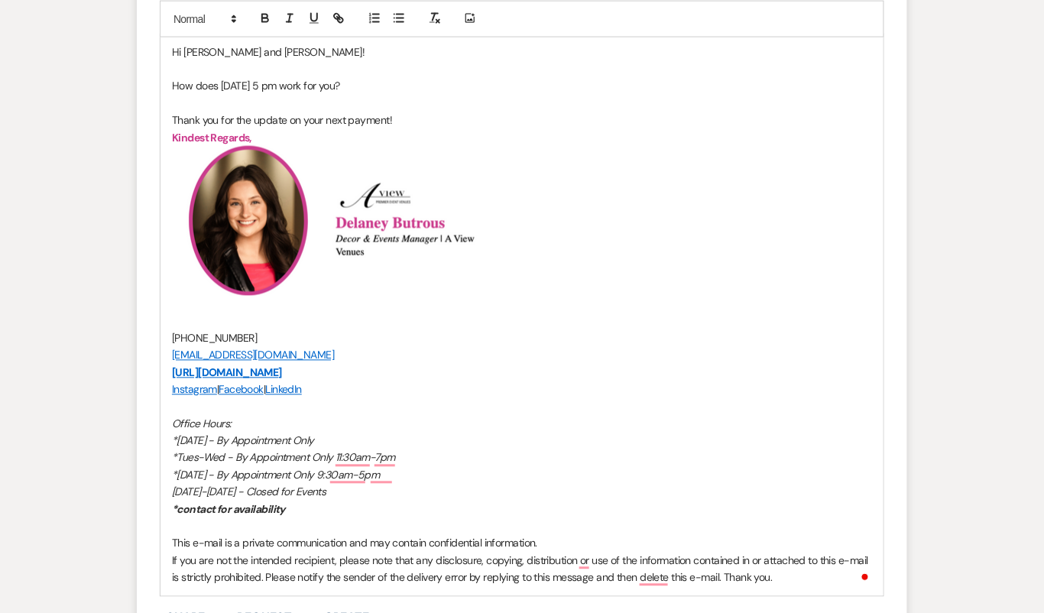
scroll to position [2368, 0]
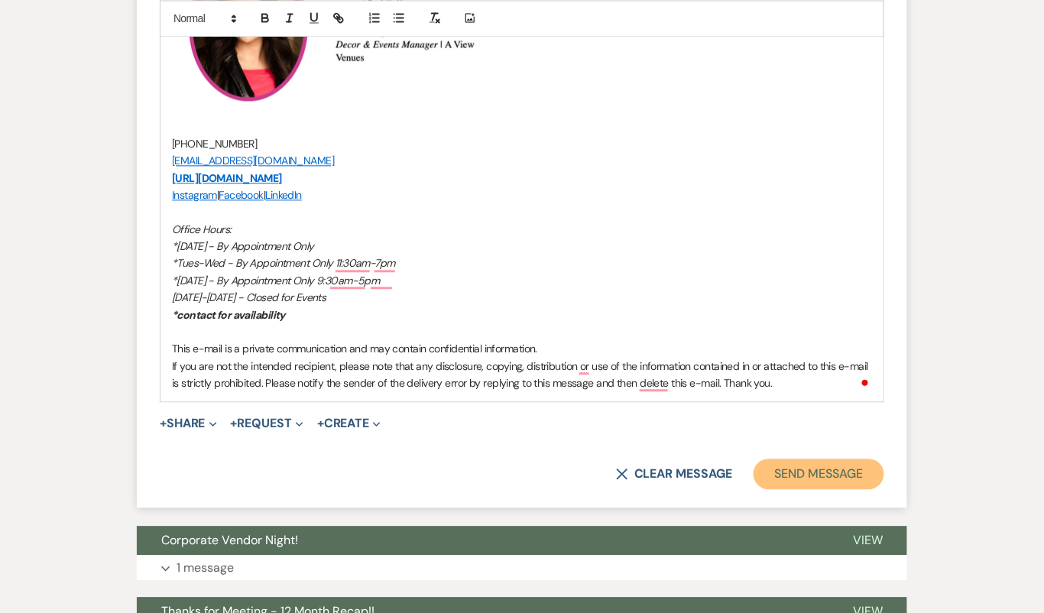
click at [811, 489] on button "Send Message" at bounding box center [819, 474] width 131 height 31
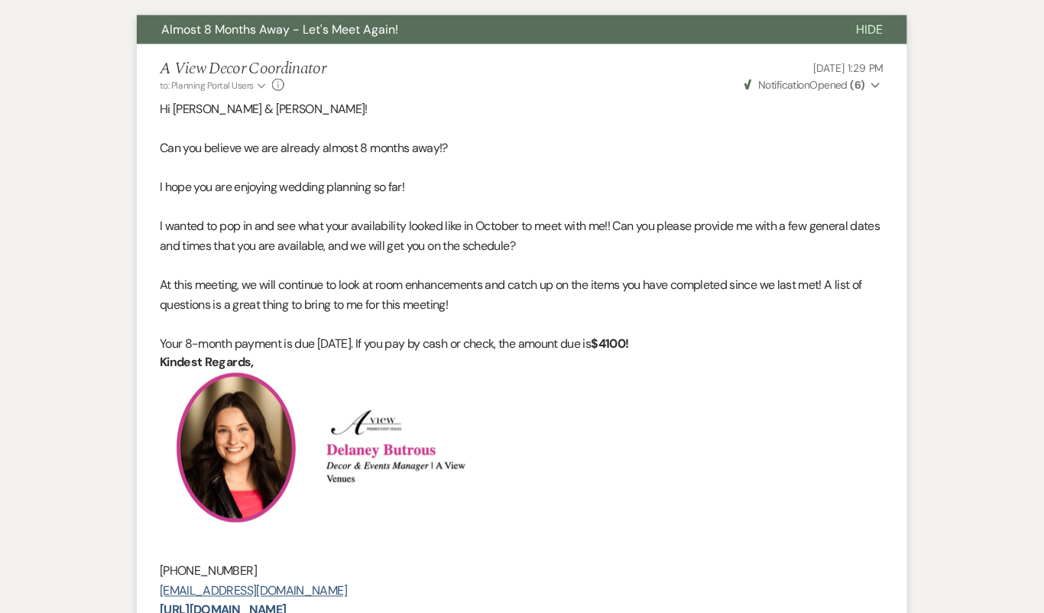
scroll to position [0, 0]
